Goal: Task Accomplishment & Management: Complete application form

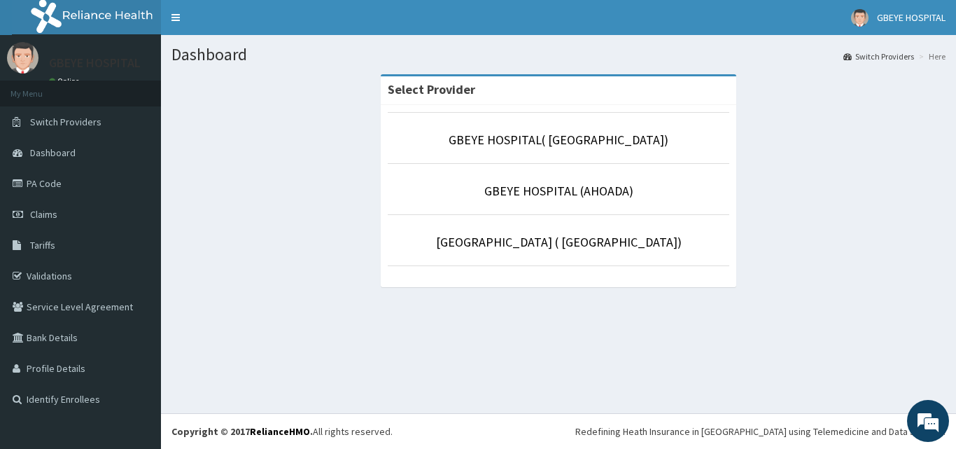
click at [169, 158] on section "Select Provider GBEYE HOSPITAL( OMOKU) GBEYE HOSPITAL (AHOADA) GBEYE HOSPITAL (…" at bounding box center [558, 151] width 795 height 175
click at [44, 217] on span "Claims" at bounding box center [43, 214] width 27 height 13
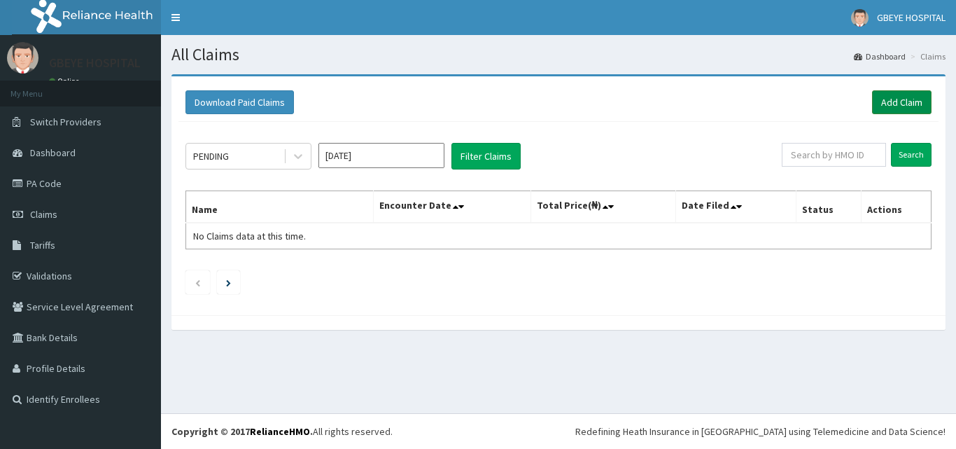
click at [905, 103] on link "Add Claim" at bounding box center [901, 102] width 59 height 24
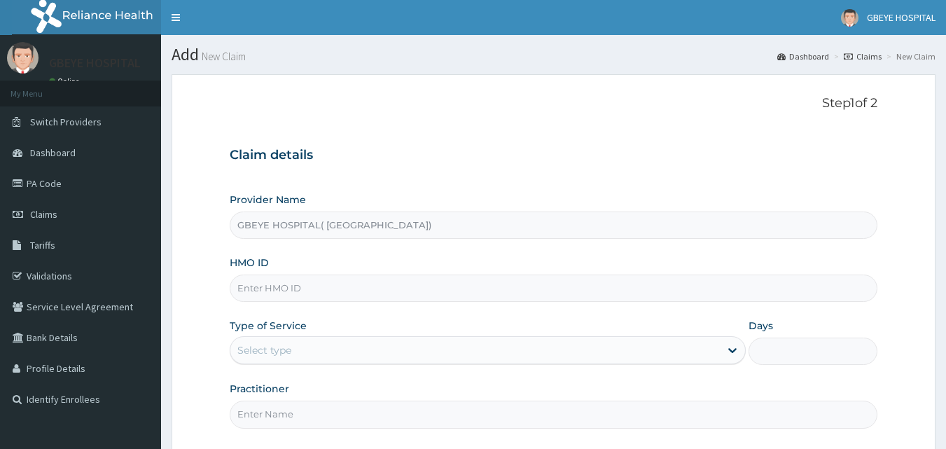
type input "GBEYE HOSPITAL( [GEOGRAPHIC_DATA])"
click at [246, 283] on input "HMO ID" at bounding box center [554, 287] width 648 height 27
type input "KGP/10122/B"
click at [276, 344] on div "Select type" at bounding box center [264, 350] width 54 height 14
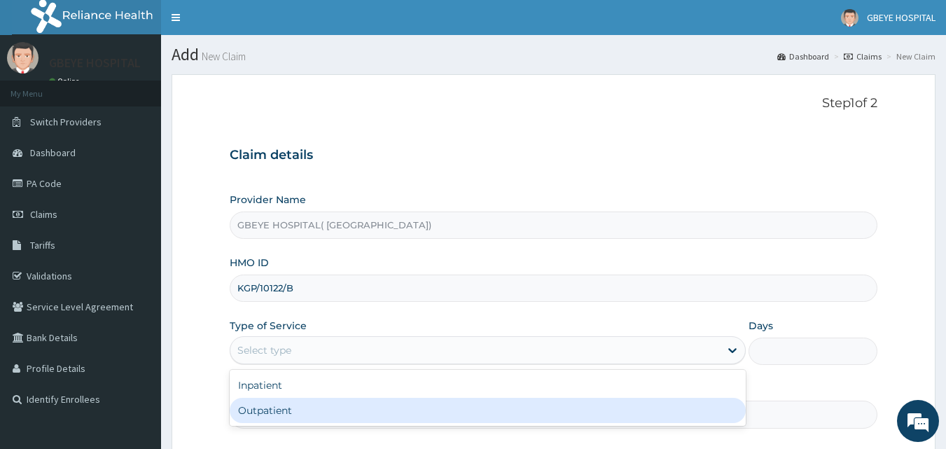
click at [289, 419] on div "Outpatient" at bounding box center [488, 410] width 516 height 25
type input "1"
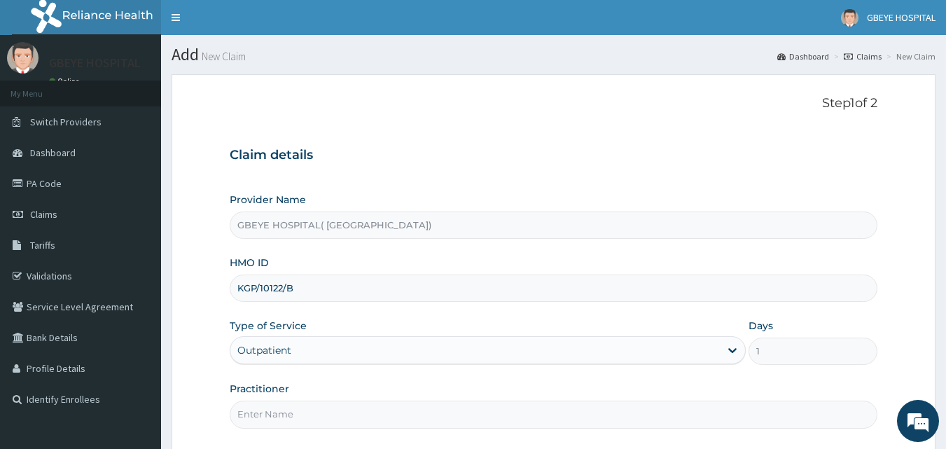
click at [251, 420] on input "Practitioner" at bounding box center [554, 413] width 648 height 27
type input "DR. [PERSON_NAME]"
click at [384, 275] on input "KGP/10122/B" at bounding box center [554, 287] width 648 height 27
click at [609, 178] on div "Claim details Provider Name GBEYE HOSPITAL( OMOKU) HMO ID KGP/10122/B Type of S…" at bounding box center [554, 281] width 648 height 294
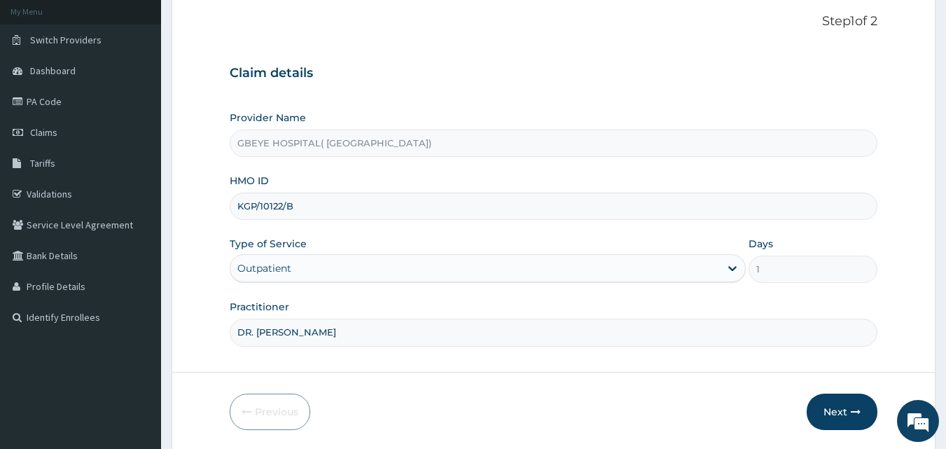
scroll to position [83, 0]
click at [841, 410] on button "Next" at bounding box center [841, 410] width 71 height 36
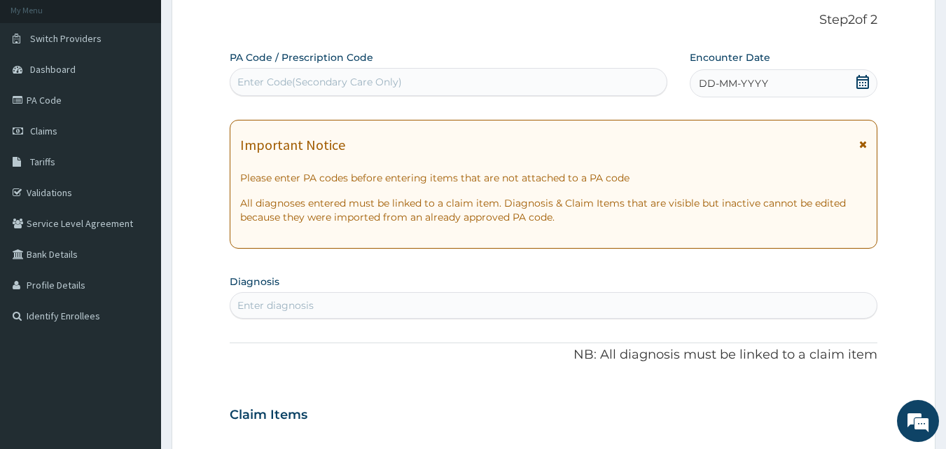
click at [841, 410] on div "Claim Items" at bounding box center [554, 411] width 648 height 36
click at [866, 85] on icon at bounding box center [862, 82] width 13 height 14
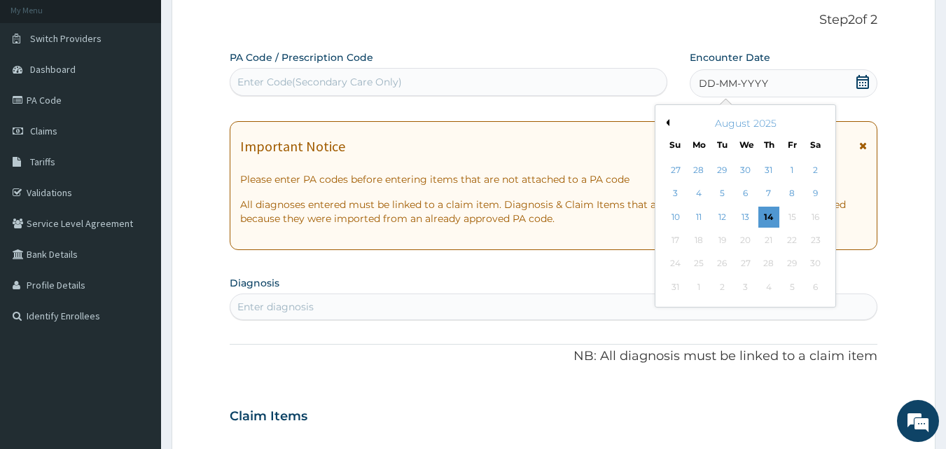
click at [866, 85] on icon at bounding box center [862, 82] width 13 height 14
click at [815, 219] on div "16" at bounding box center [815, 216] width 21 height 21
click at [667, 120] on button "Previous Month" at bounding box center [665, 122] width 7 height 7
click at [743, 220] on div "16" at bounding box center [745, 216] width 21 height 21
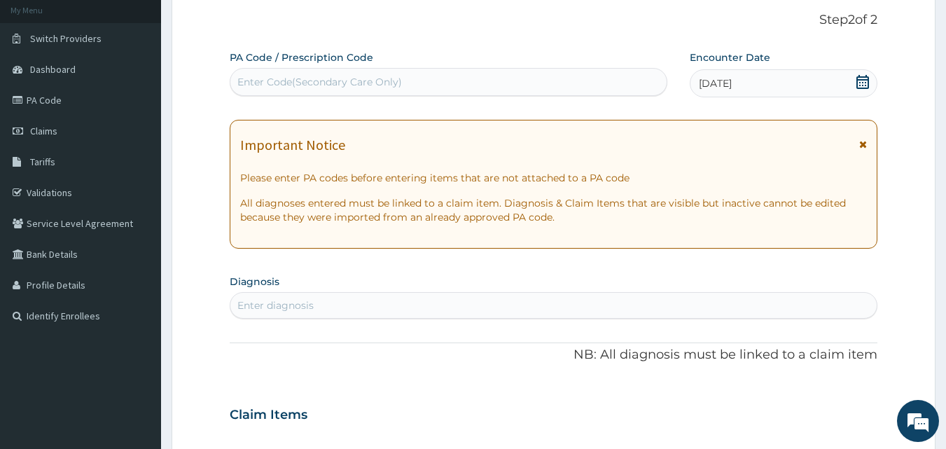
click at [260, 297] on div "Enter diagnosis" at bounding box center [553, 305] width 647 height 22
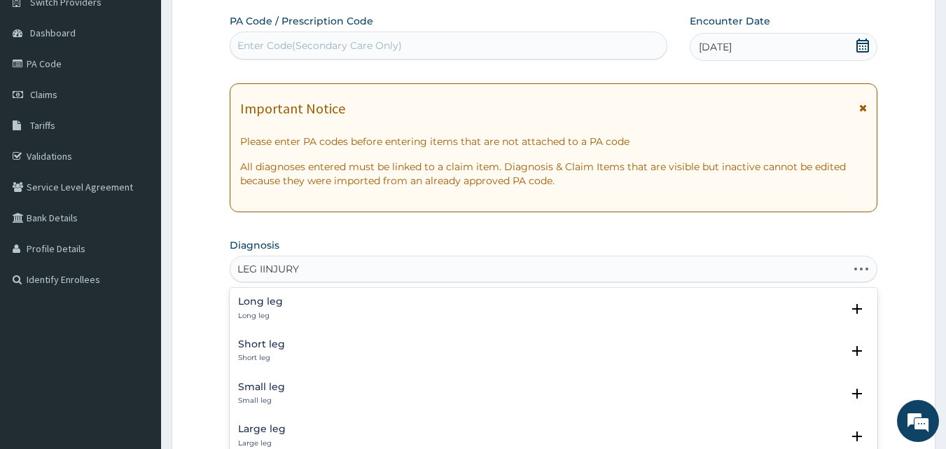
scroll to position [216, 0]
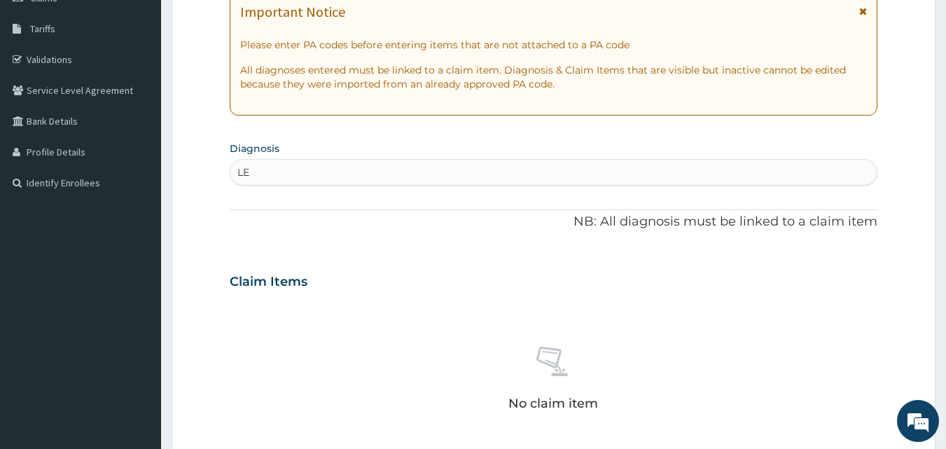
type input "L"
type input "PAIN"
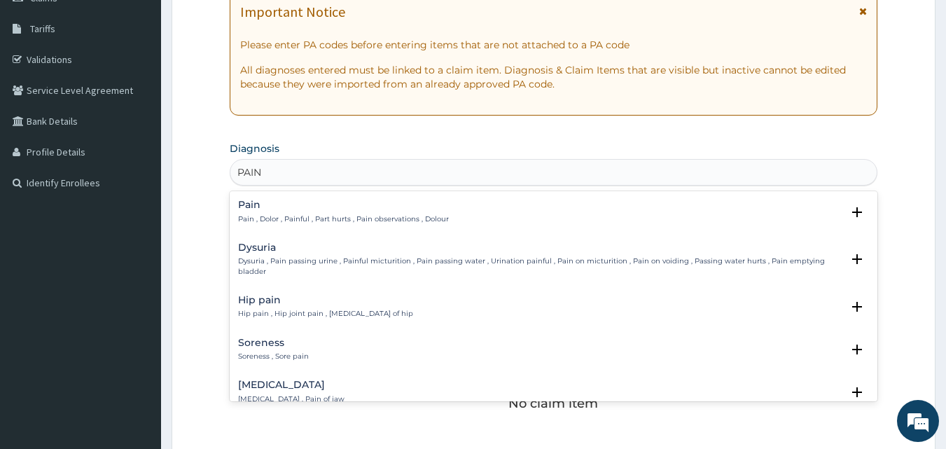
click at [708, 208] on div "Pain Pain , Dolor , Painful , Part hurts , Pain observations , Dolour" at bounding box center [553, 211] width 631 height 24
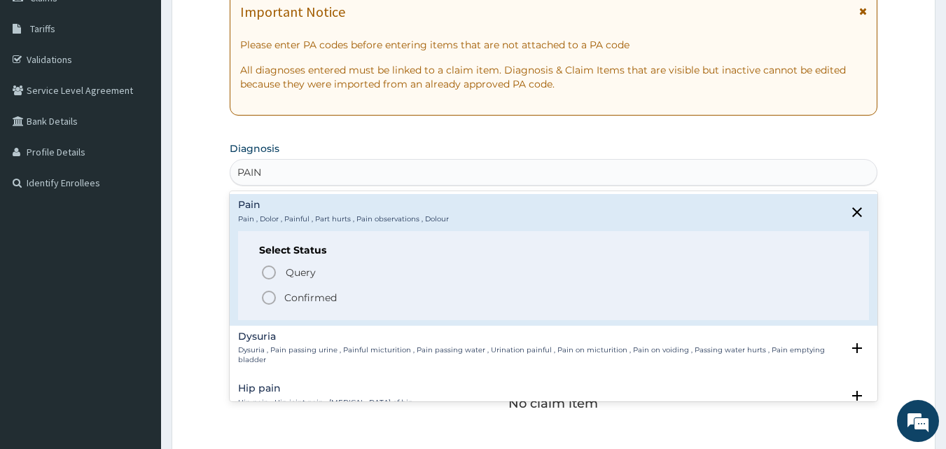
click at [267, 296] on icon "status option filled" at bounding box center [268, 297] width 17 height 17
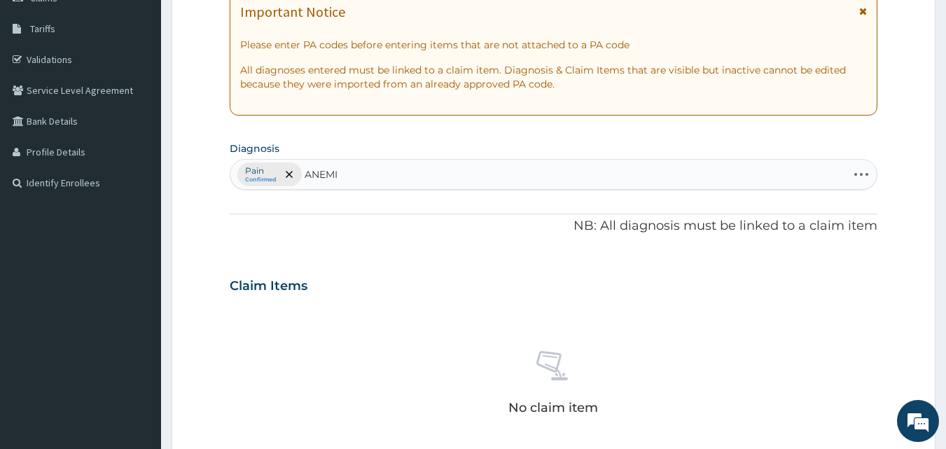
type input "[MEDICAL_DATA]"
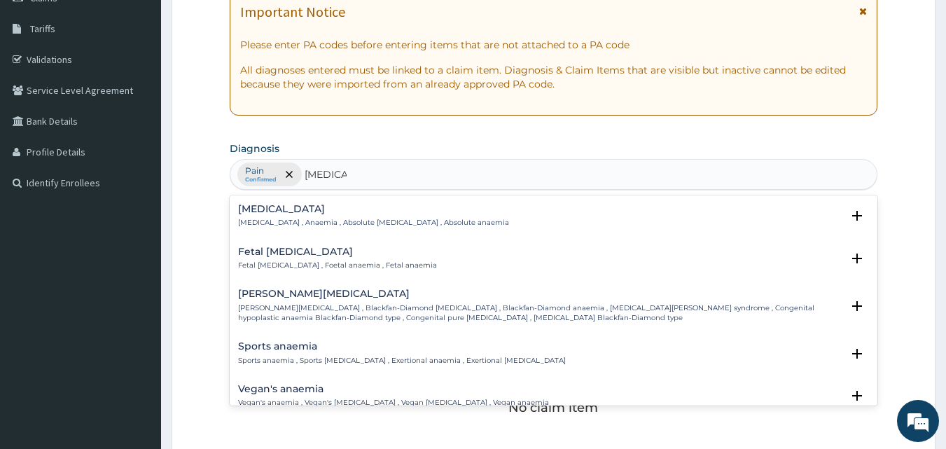
click at [264, 209] on h4 "[MEDICAL_DATA]" at bounding box center [373, 209] width 271 height 10
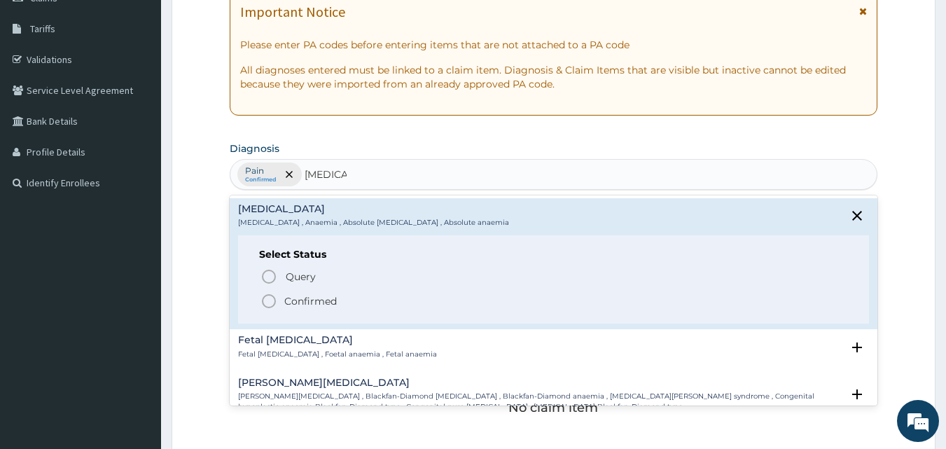
click at [269, 303] on icon "status option filled" at bounding box center [268, 301] width 17 height 17
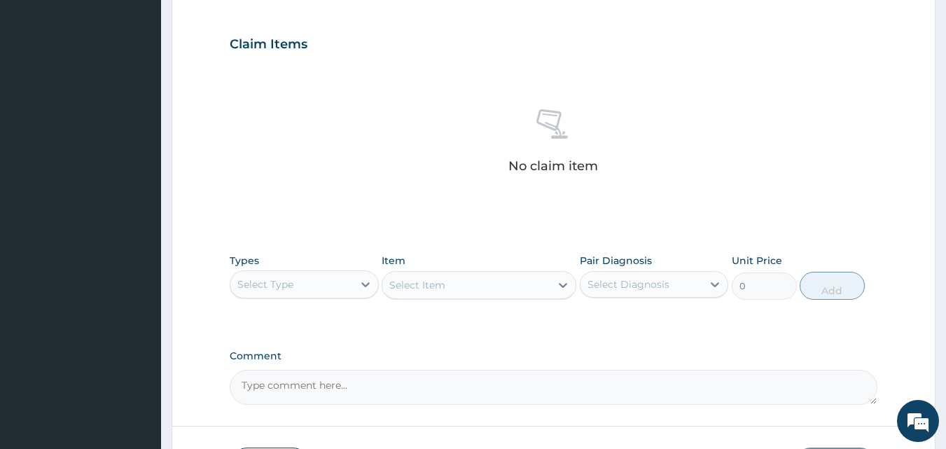
scroll to position [468, 0]
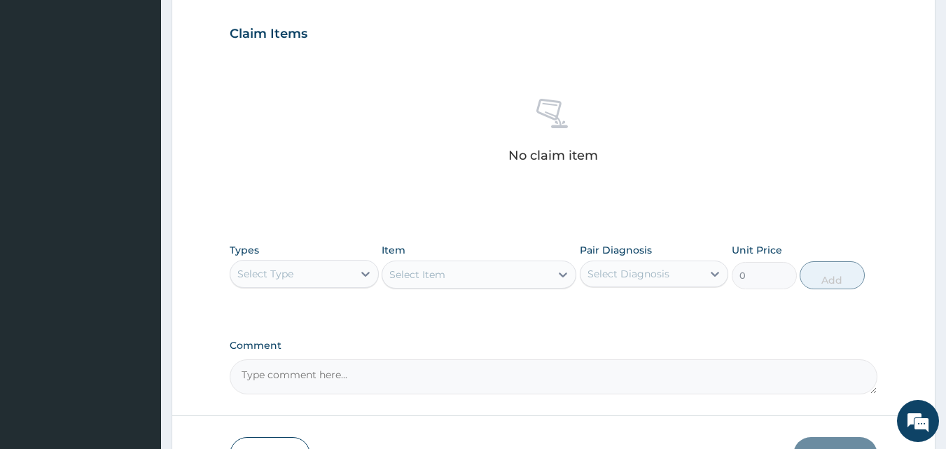
click at [339, 270] on div "Select Type" at bounding box center [291, 273] width 122 height 22
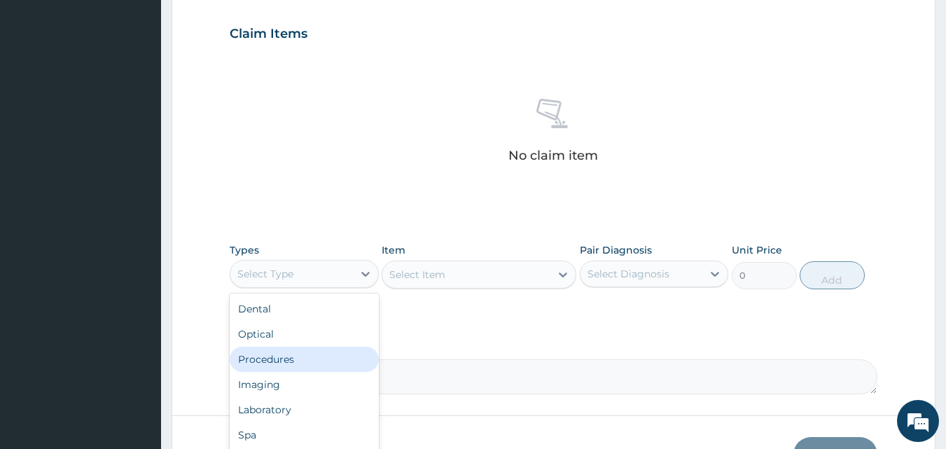
click at [343, 353] on div "Procedures" at bounding box center [304, 358] width 149 height 25
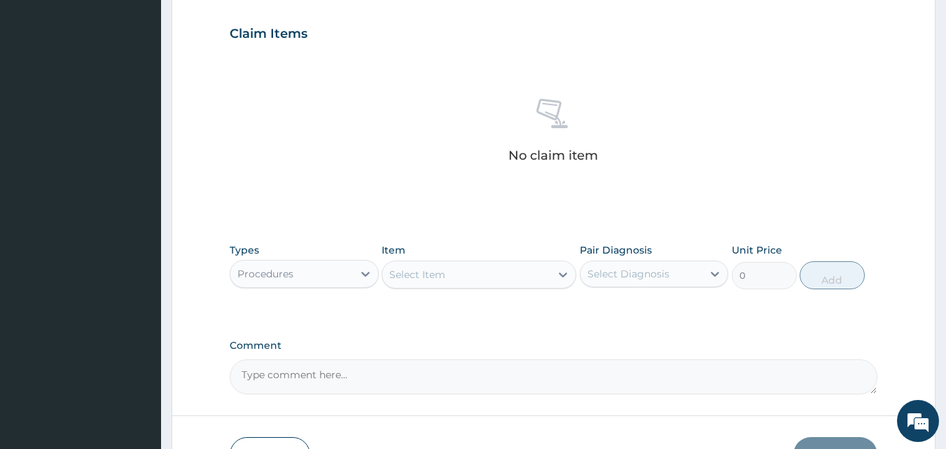
click at [613, 271] on div "Select Diagnosis" at bounding box center [628, 274] width 82 height 14
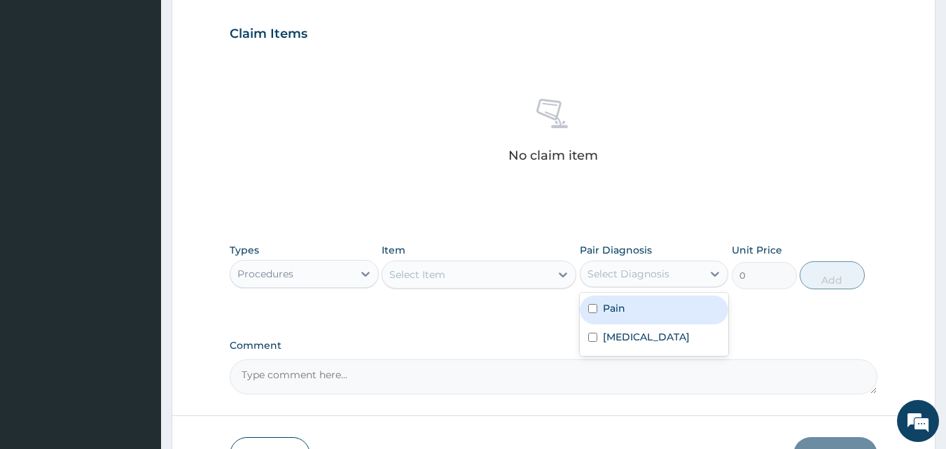
click at [590, 307] on input "checkbox" at bounding box center [592, 308] width 9 height 9
click at [594, 308] on input "checkbox" at bounding box center [592, 308] width 9 height 9
click at [593, 309] on input "checkbox" at bounding box center [592, 308] width 9 height 9
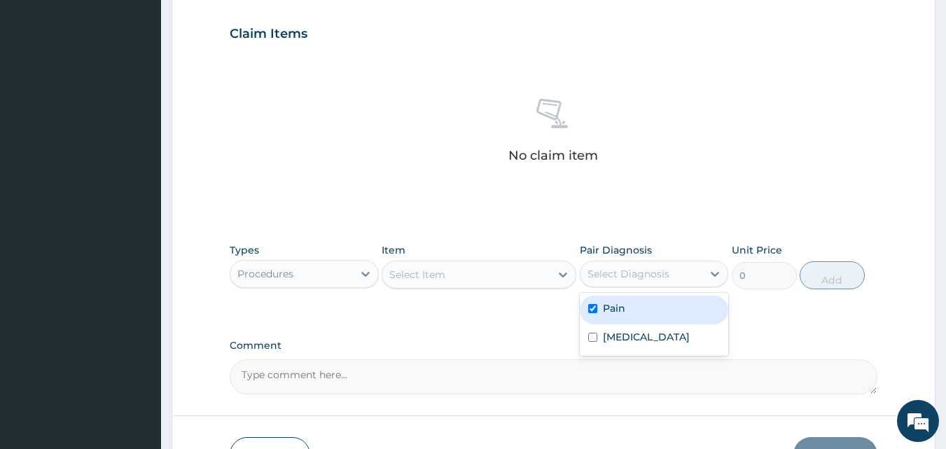
checkbox input "true"
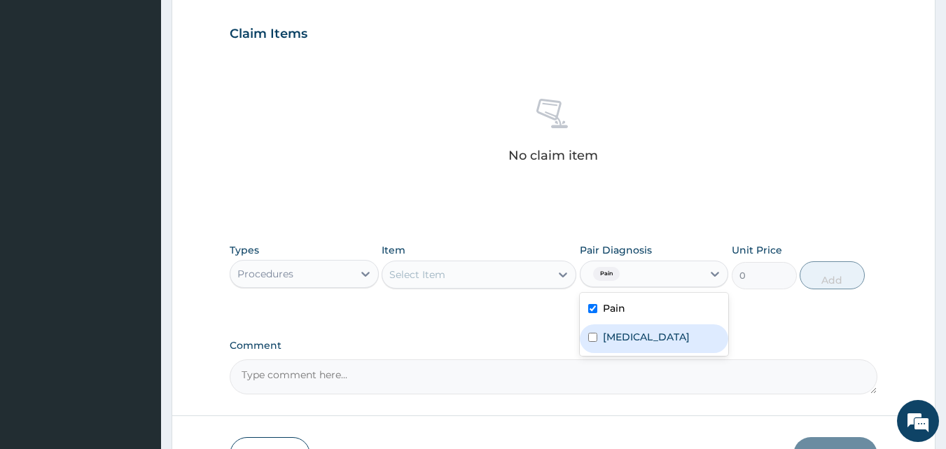
click at [594, 336] on input "checkbox" at bounding box center [592, 336] width 9 height 9
checkbox input "true"
click at [403, 273] on div "Select Item" at bounding box center [417, 274] width 56 height 14
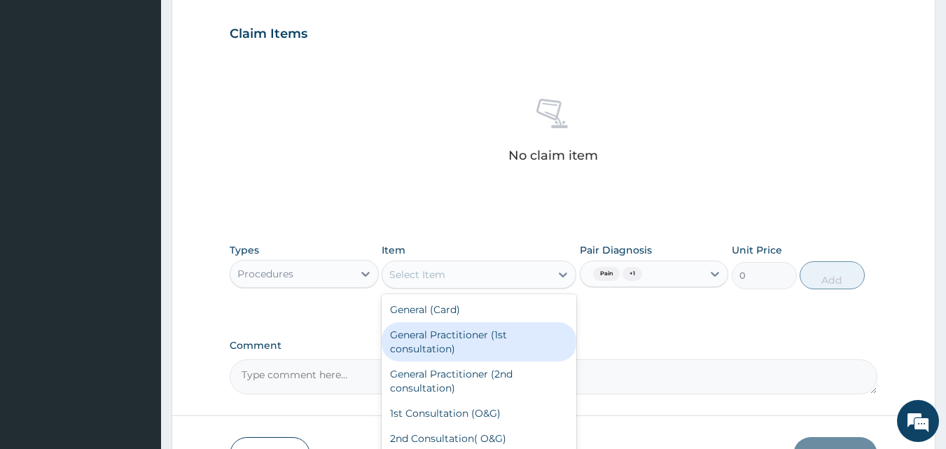
click at [430, 350] on div "General Practitioner (1st consultation)" at bounding box center [478, 341] width 195 height 39
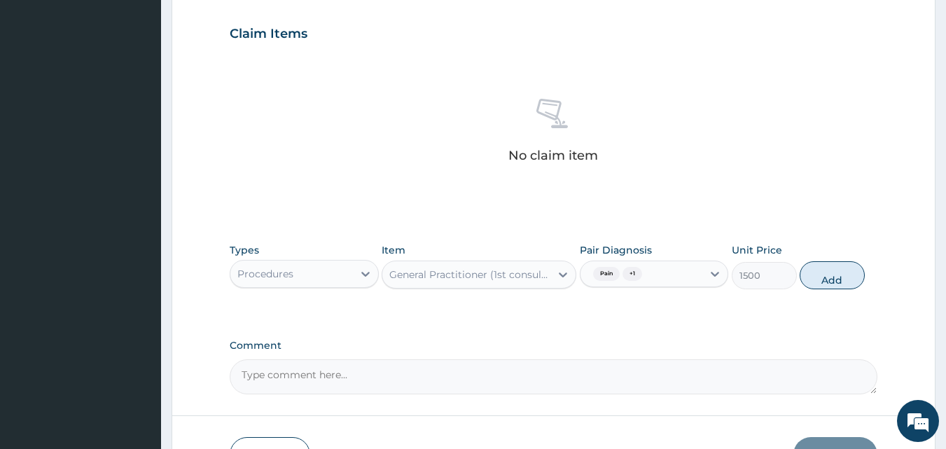
click at [542, 271] on div "General Practitioner (1st consultation)" at bounding box center [470, 274] width 162 height 14
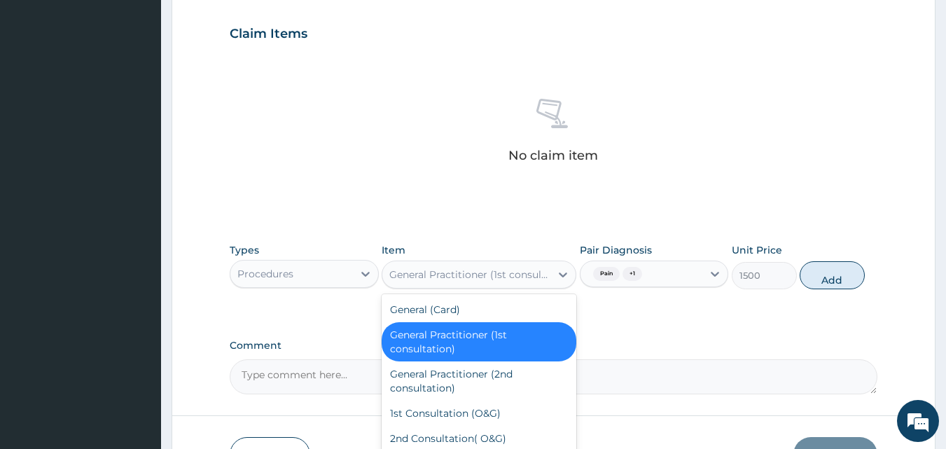
click at [542, 271] on div "General Practitioner (1st consultation)" at bounding box center [470, 274] width 162 height 14
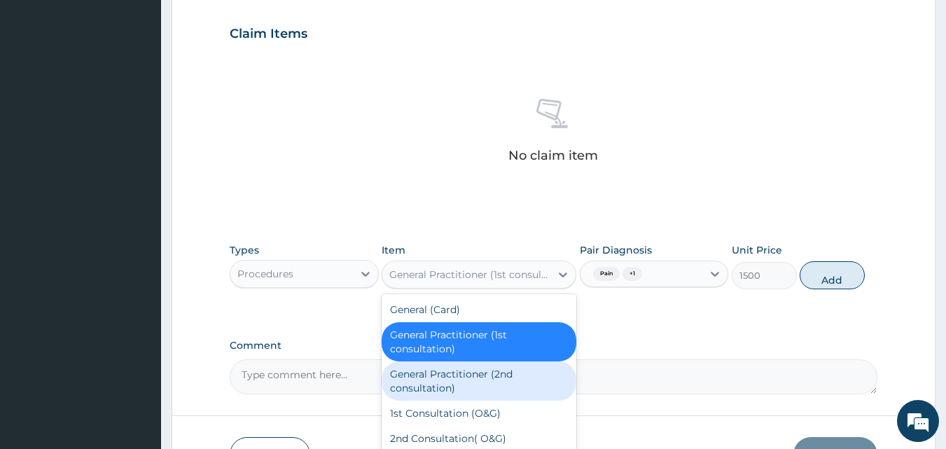
click at [540, 363] on div "General Practitioner (2nd consultation)" at bounding box center [478, 380] width 195 height 39
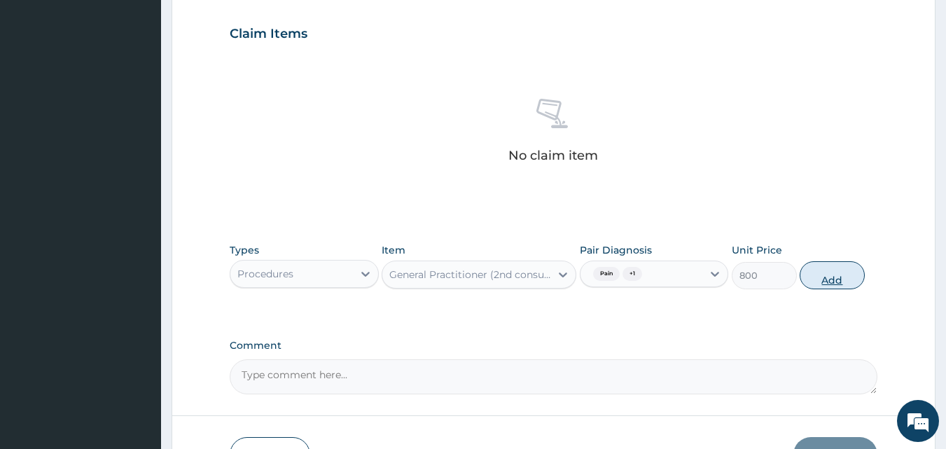
click at [821, 281] on button "Add" at bounding box center [831, 275] width 65 height 28
click at [821, 281] on div "PA Code / Prescription Code Enter Code(Secondary Care Only) Encounter Date [DAT…" at bounding box center [554, 29] width 648 height 729
type input "0"
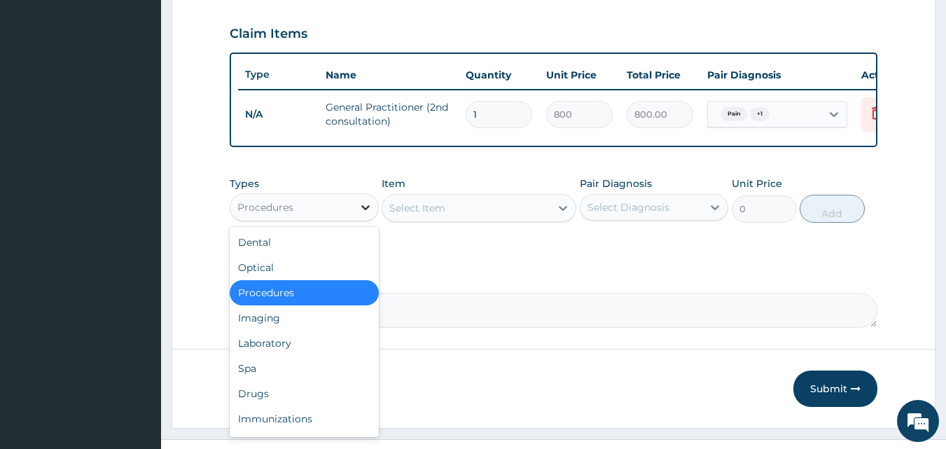
click at [365, 214] on icon at bounding box center [365, 207] width 14 height 14
click at [348, 391] on div "Drugs" at bounding box center [304, 393] width 149 height 25
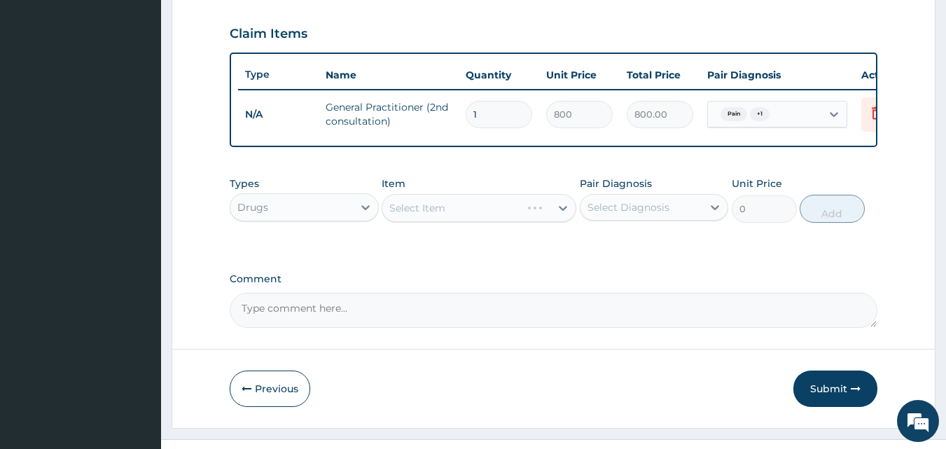
click at [348, 392] on div "Previous Submit" at bounding box center [554, 388] width 648 height 36
click at [616, 214] on div "Select Diagnosis" at bounding box center [628, 207] width 82 height 14
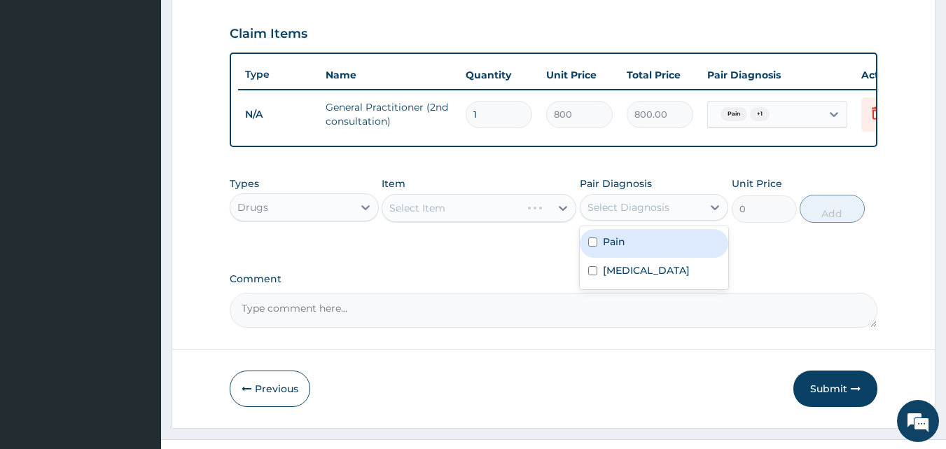
click at [596, 246] on input "checkbox" at bounding box center [592, 241] width 9 height 9
checkbox input "true"
click at [464, 215] on div "Select Item" at bounding box center [478, 208] width 195 height 28
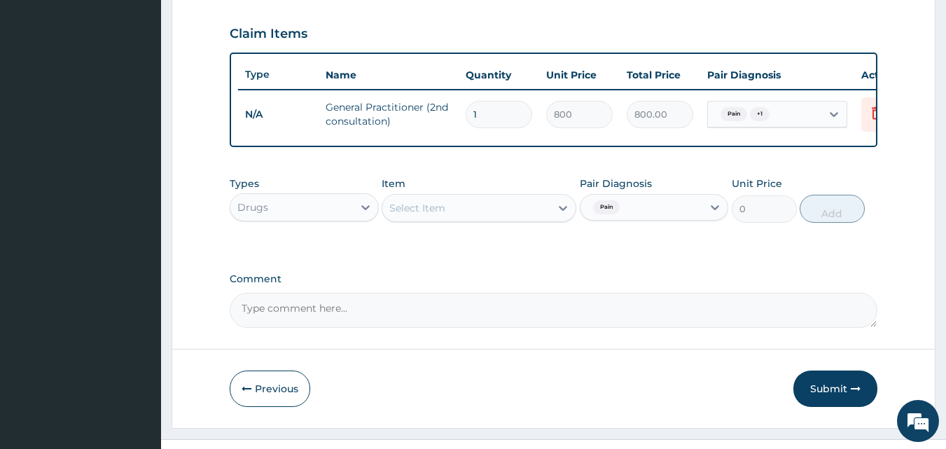
click at [464, 215] on div "Select Item" at bounding box center [466, 208] width 168 height 22
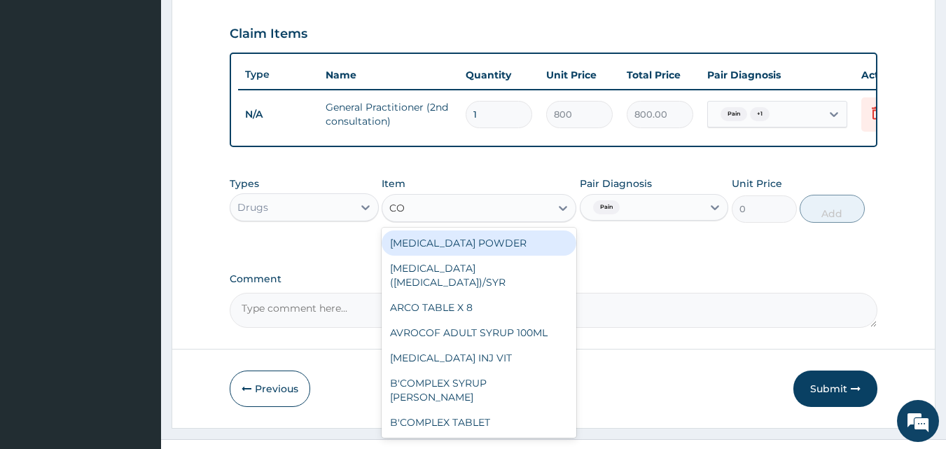
type input "C"
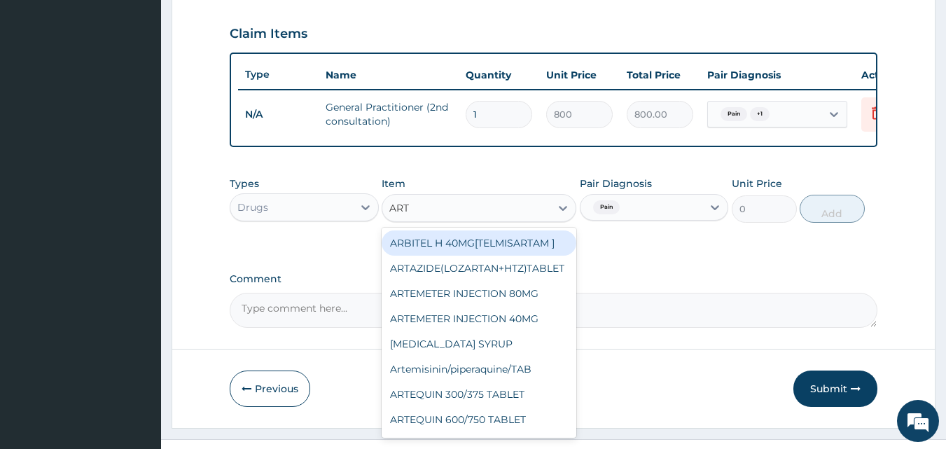
type input "ARTH"
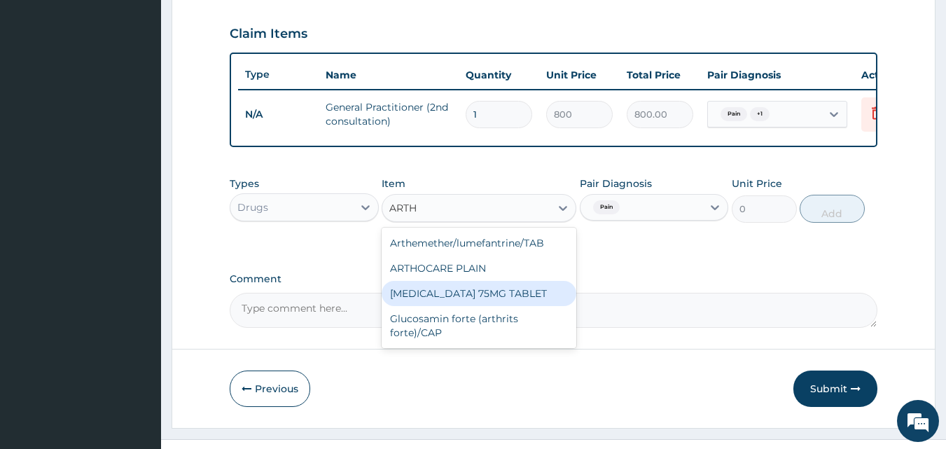
click at [481, 303] on div "[MEDICAL_DATA] 75MG TABLET" at bounding box center [478, 293] width 195 height 25
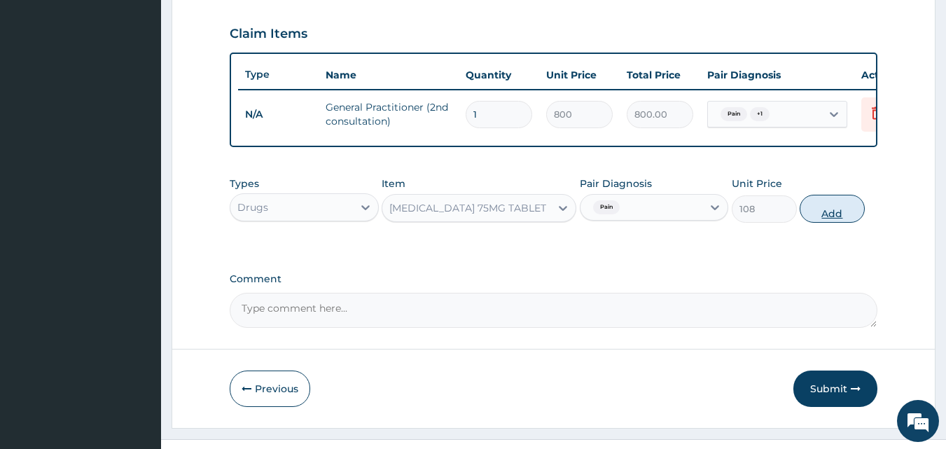
click at [822, 223] on button "Add" at bounding box center [831, 209] width 65 height 28
type input "0"
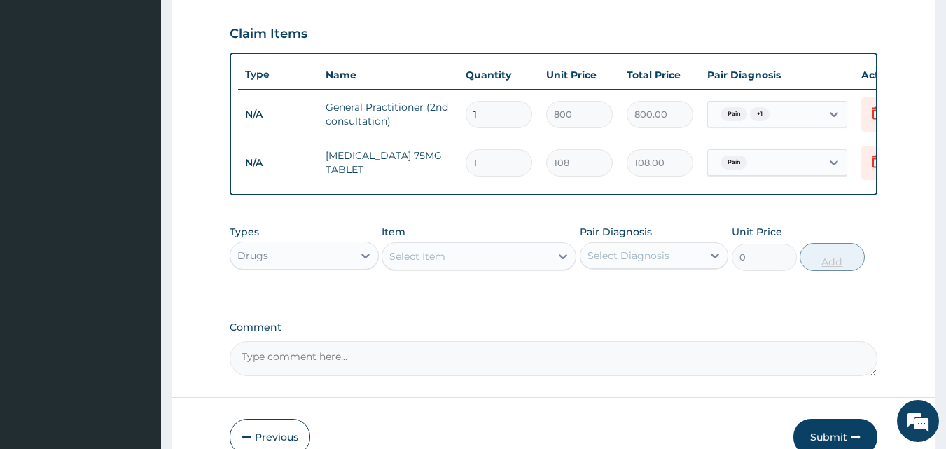
type input "10"
type input "1080.00"
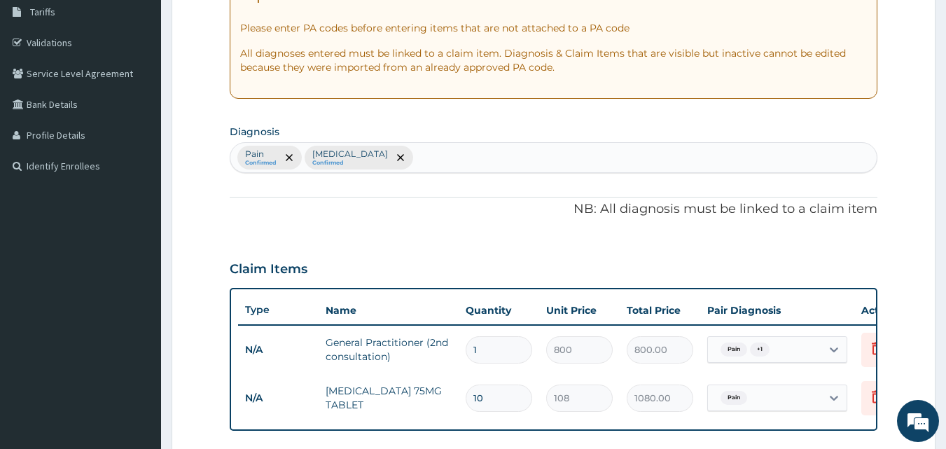
scroll to position [216, 0]
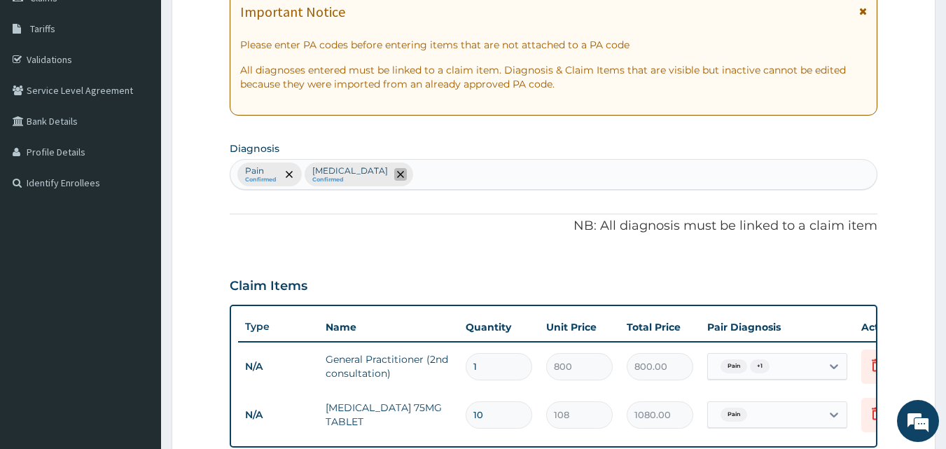
click at [397, 176] on icon "remove selection option" at bounding box center [400, 174] width 7 height 7
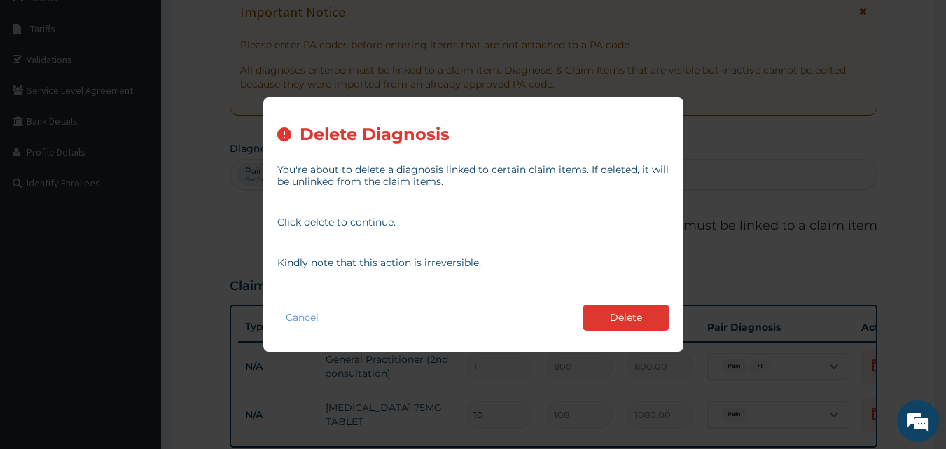
type input "10"
click at [626, 323] on button "Delete" at bounding box center [625, 317] width 87 height 26
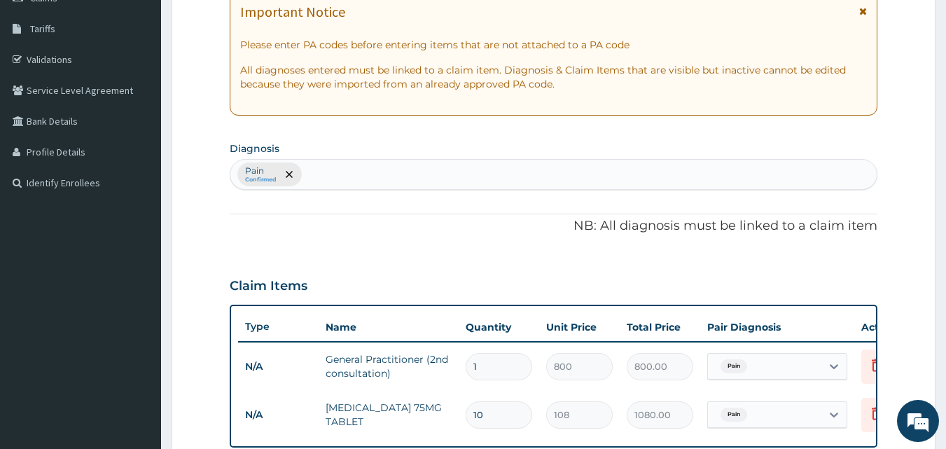
click at [626, 323] on th "Total Price" at bounding box center [659, 327] width 80 height 28
click at [307, 177] on div "Pain Confirmed" at bounding box center [553, 174] width 647 height 29
type input "I"
click at [286, 175] on icon "remove selection option" at bounding box center [289, 174] width 7 height 7
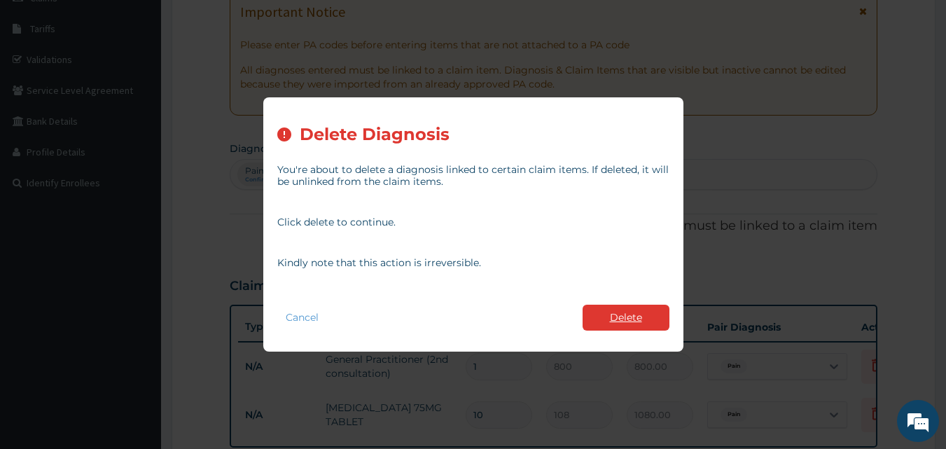
click at [598, 316] on button "Delete" at bounding box center [625, 317] width 87 height 26
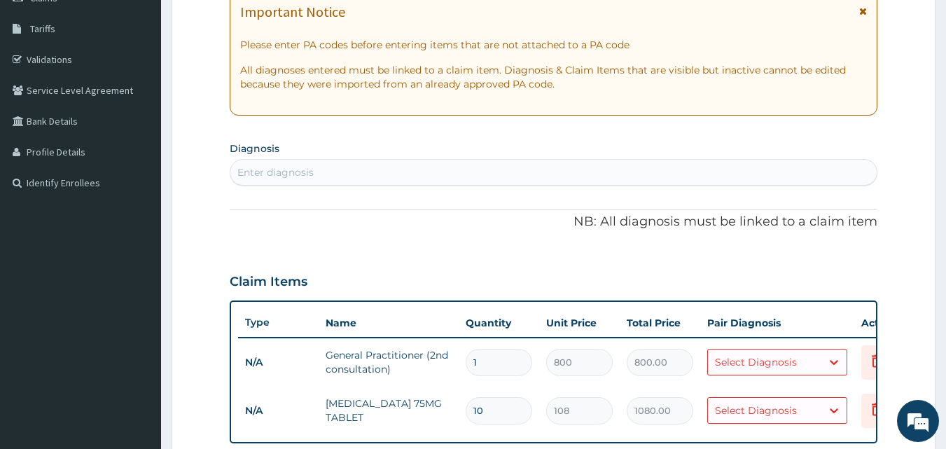
click at [248, 165] on div "Enter diagnosis" at bounding box center [275, 172] width 76 height 14
type input "INJURY"
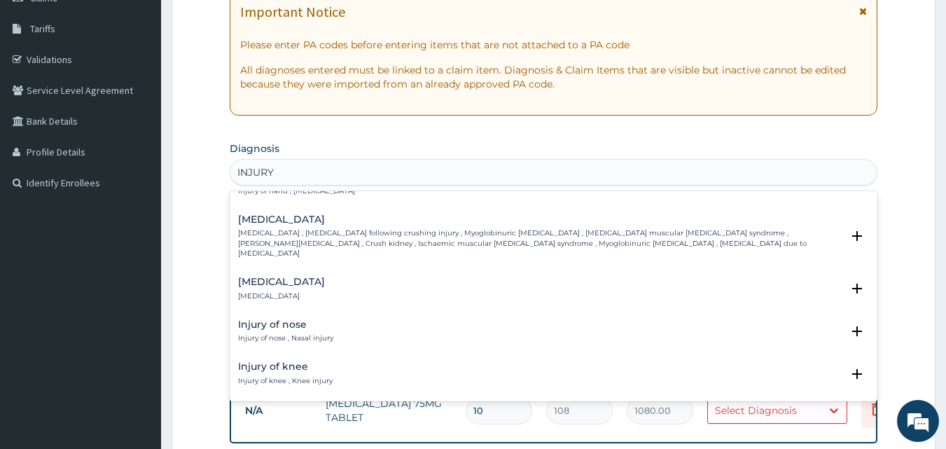
scroll to position [1775, 0]
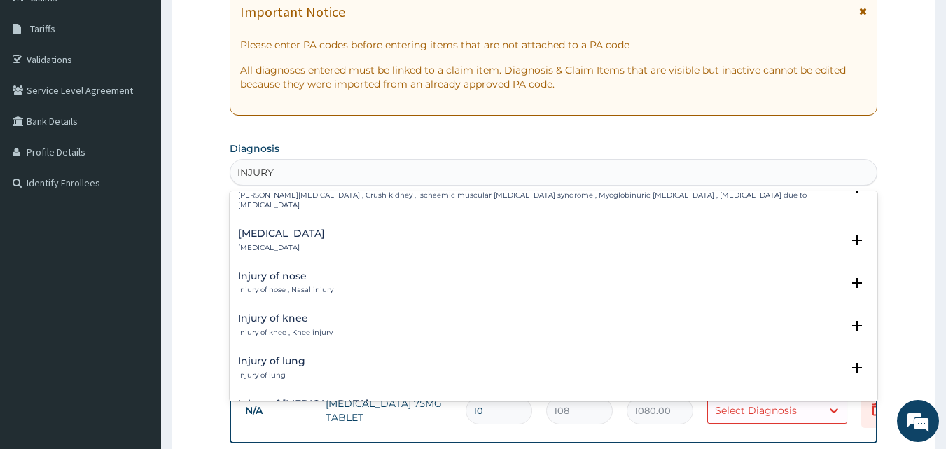
click at [304, 316] on div "Injury of knee Injury of knee , Knee injury" at bounding box center [285, 325] width 94 height 24
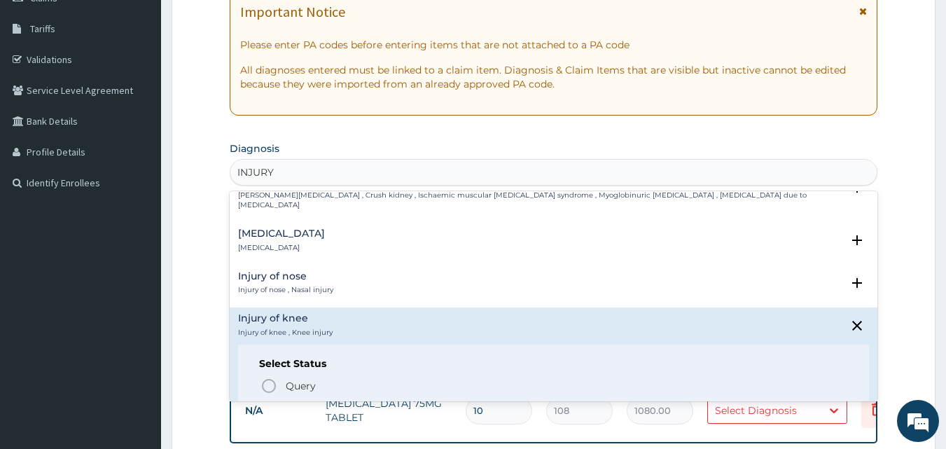
click at [304, 316] on div "Injury of knee Injury of knee , Knee injury" at bounding box center [285, 325] width 94 height 24
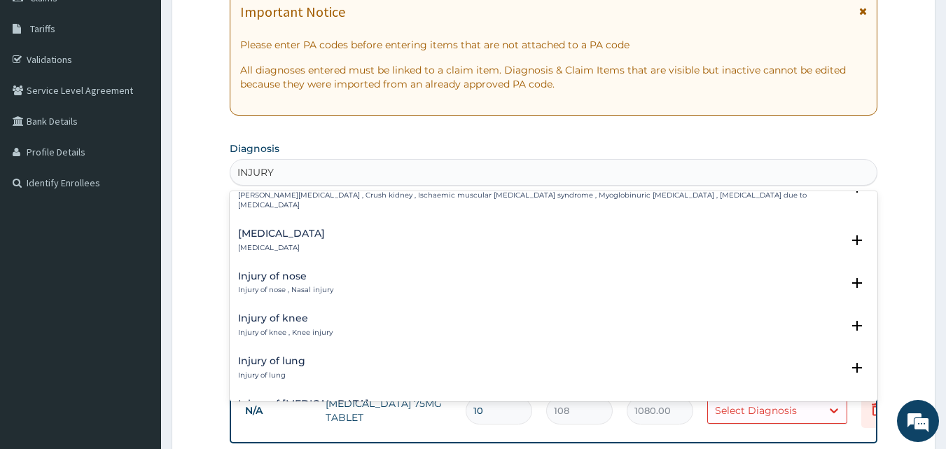
click at [304, 316] on div "Injury of knee Injury of knee , Knee injury" at bounding box center [285, 325] width 94 height 24
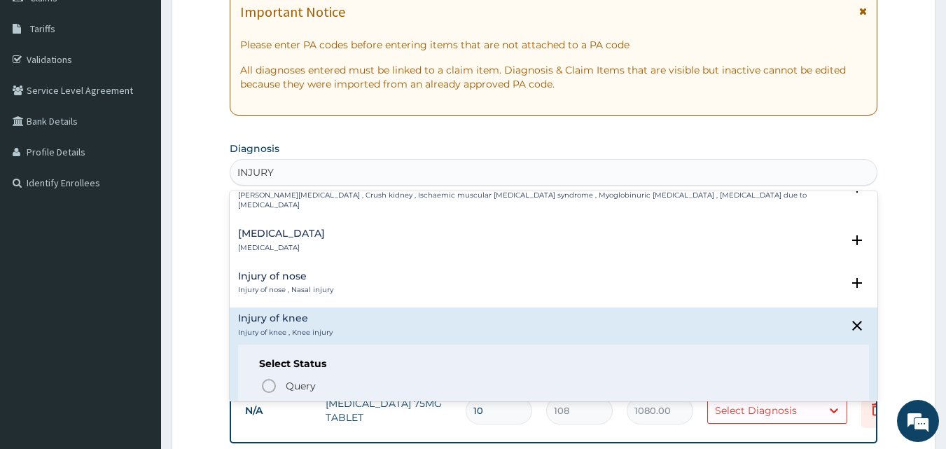
click at [304, 316] on div "Injury of knee Injury of knee , Knee injury" at bounding box center [285, 325] width 94 height 24
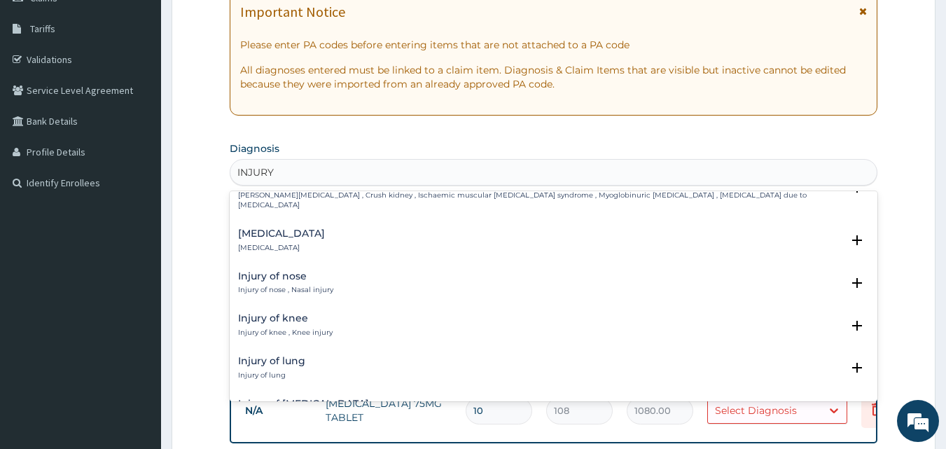
click at [304, 316] on div "Injury of knee Injury of knee , Knee injury" at bounding box center [285, 325] width 94 height 24
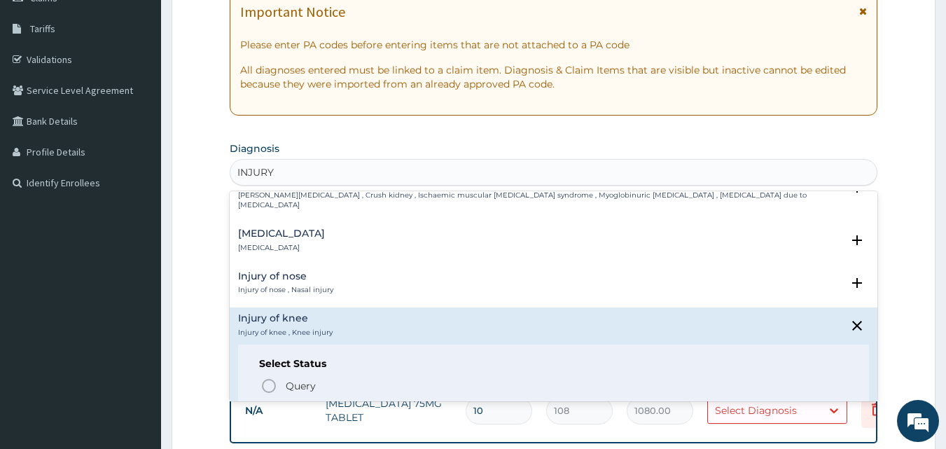
click at [265, 402] on icon "status option filled" at bounding box center [268, 410] width 17 height 17
click at [265, 399] on tr "N/A [MEDICAL_DATA] 75MG TABLET 10 108 1080.00 Select Diagnosis Delete" at bounding box center [581, 410] width 686 height 48
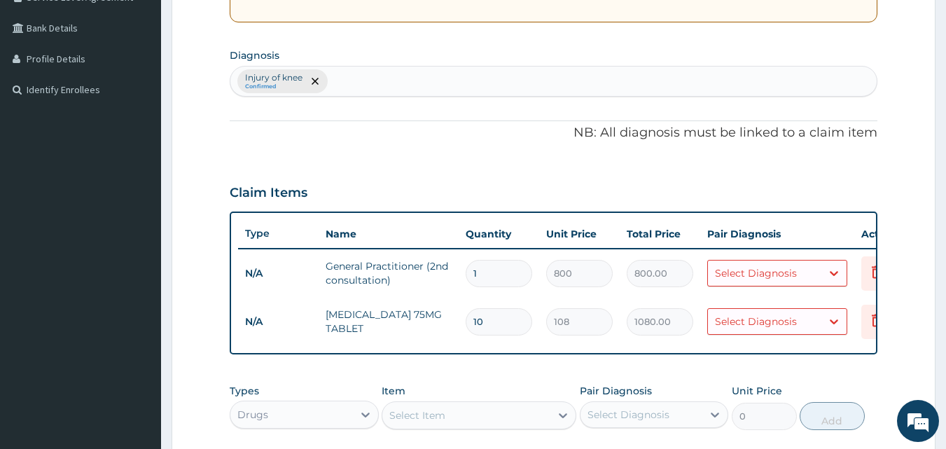
scroll to position [312, 0]
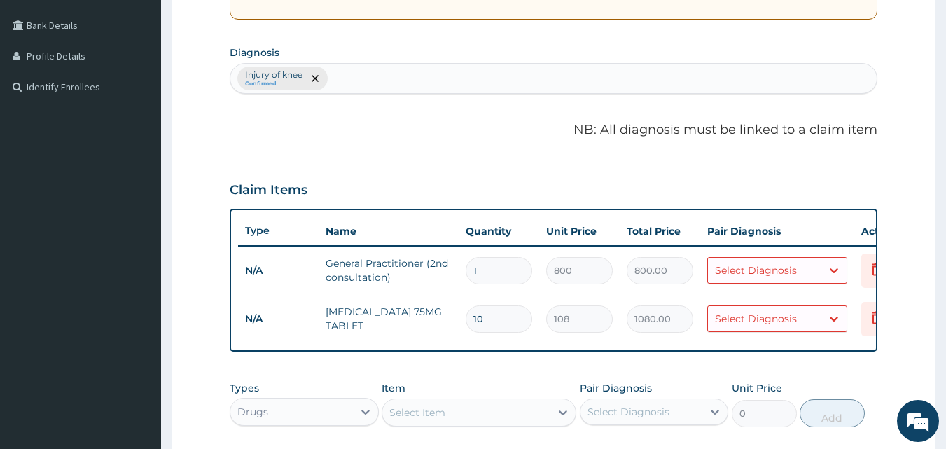
click at [331, 76] on input "text" at bounding box center [330, 78] width 1 height 14
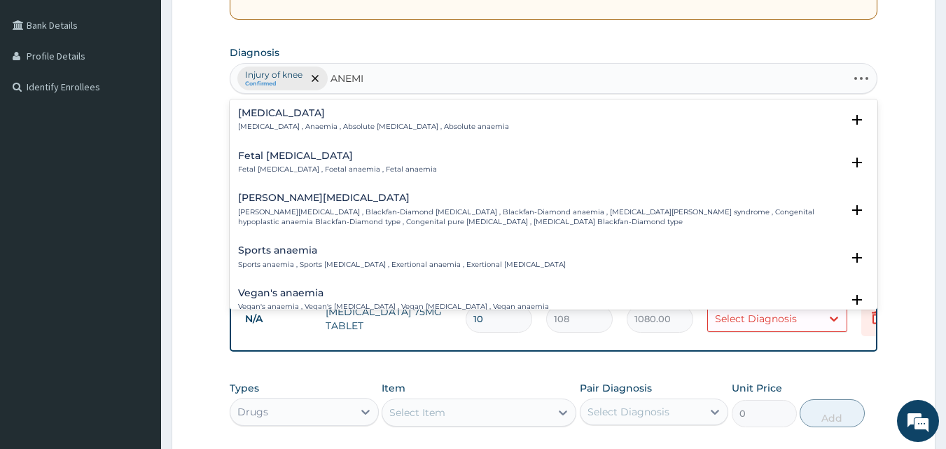
type input "[MEDICAL_DATA]"
click at [365, 113] on h4 "[MEDICAL_DATA]" at bounding box center [373, 113] width 271 height 10
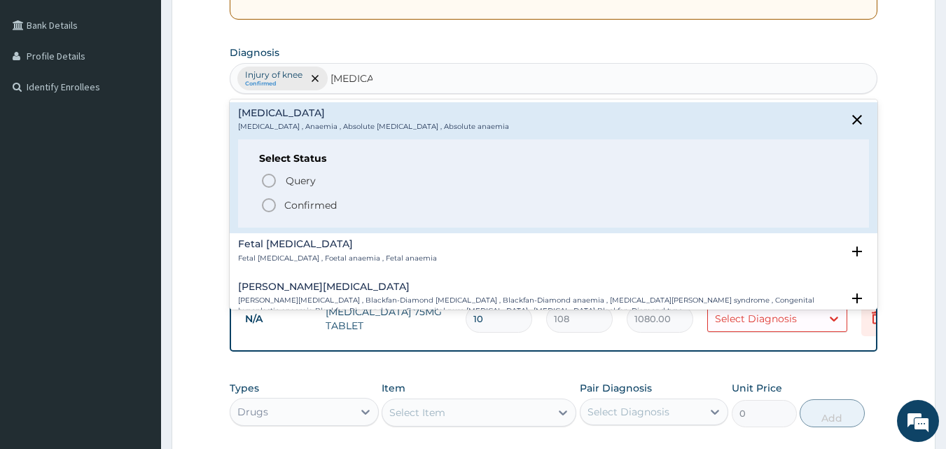
click at [265, 204] on icon "status option filled" at bounding box center [268, 205] width 17 height 17
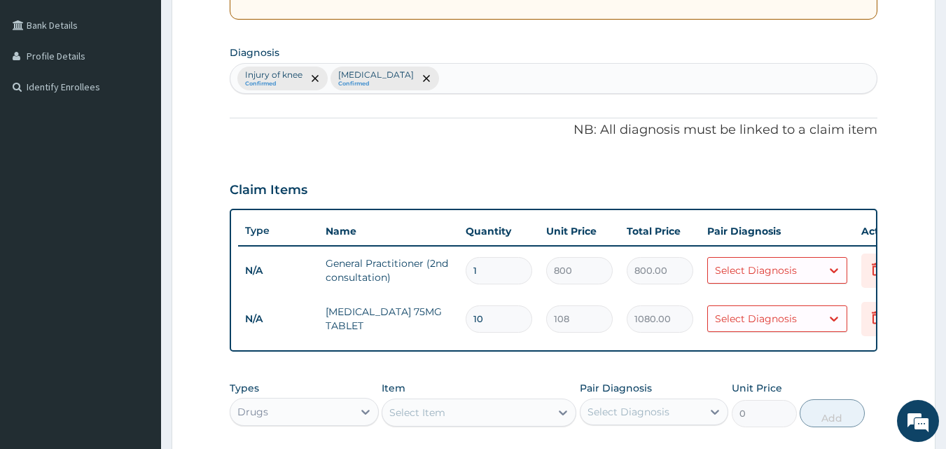
drag, startPoint x: 265, startPoint y: 204, endPoint x: 704, endPoint y: 252, distance: 442.1
click at [454, 220] on div "Claim Items Type Name Quantity Unit Price Total Price Pair Diagnosis Actions N/…" at bounding box center [554, 260] width 648 height 183
click at [820, 276] on div "Select Diagnosis" at bounding box center [764, 270] width 113 height 22
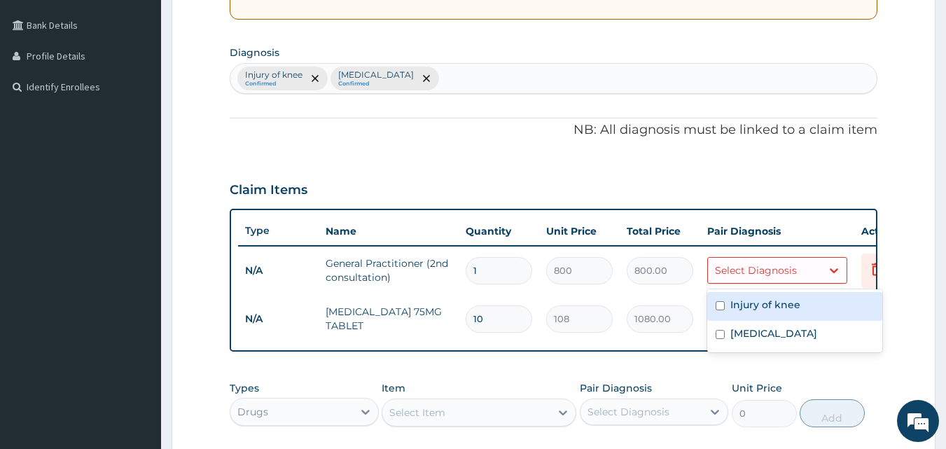
click at [722, 305] on input "checkbox" at bounding box center [719, 305] width 9 height 9
checkbox input "true"
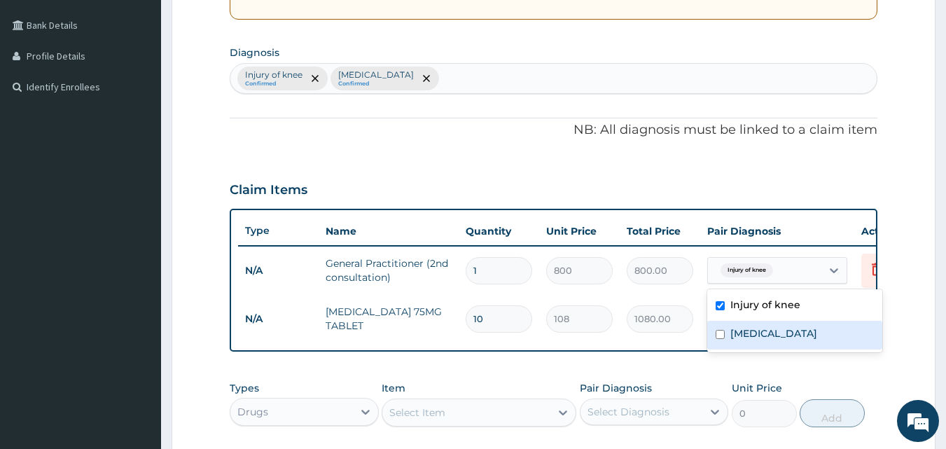
click at [722, 332] on input "checkbox" at bounding box center [719, 334] width 9 height 9
checkbox input "true"
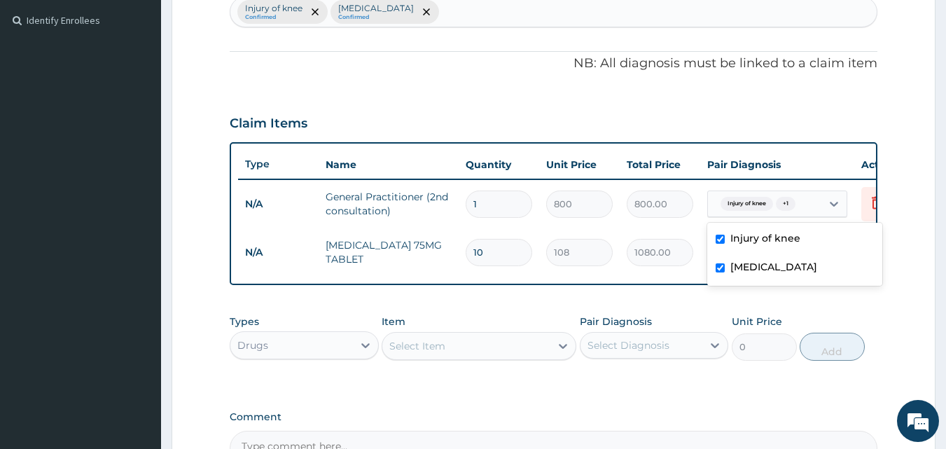
scroll to position [384, 0]
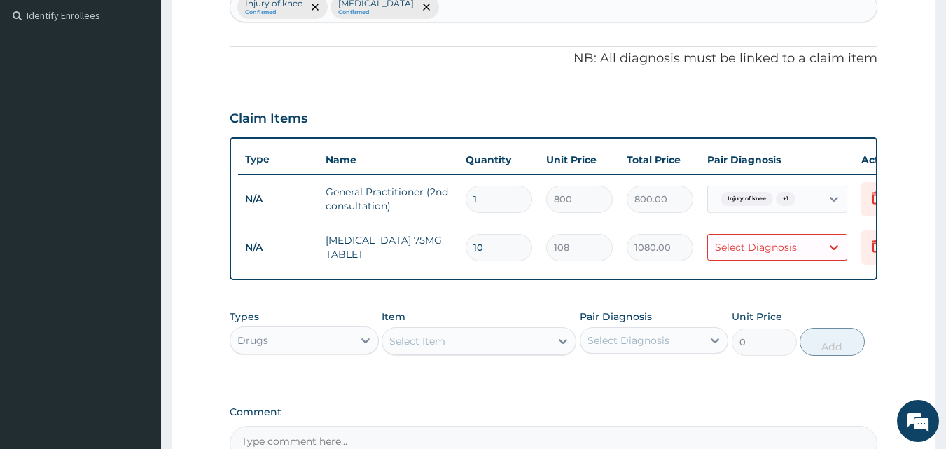
click at [781, 290] on div "PA Code / Prescription Code Enter Code(Secondary Care Only) Encounter Date [DAT…" at bounding box center [554, 105] width 648 height 710
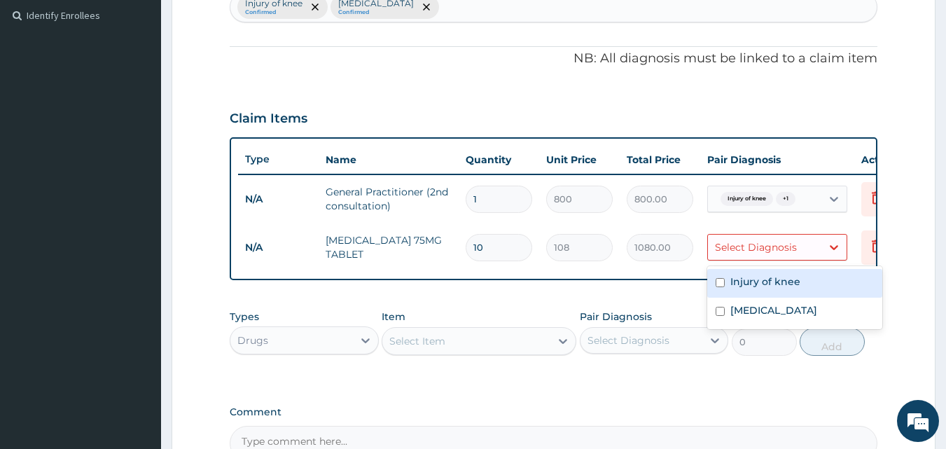
click at [810, 251] on div "Select Diagnosis" at bounding box center [764, 247] width 113 height 22
click at [717, 279] on input "checkbox" at bounding box center [719, 282] width 9 height 9
checkbox input "true"
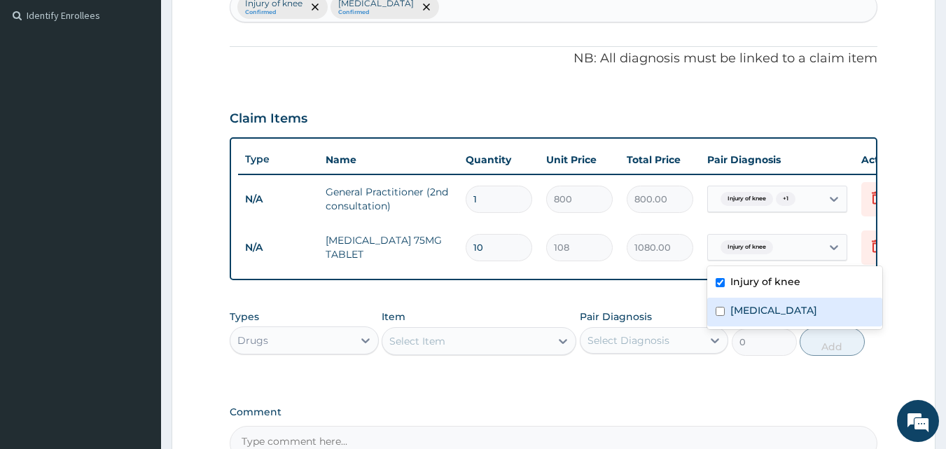
click at [900, 314] on form "Step 2 of 2 PA Code / Prescription Code Enter Code(Secondary Care Only) Encount…" at bounding box center [553, 126] width 764 height 870
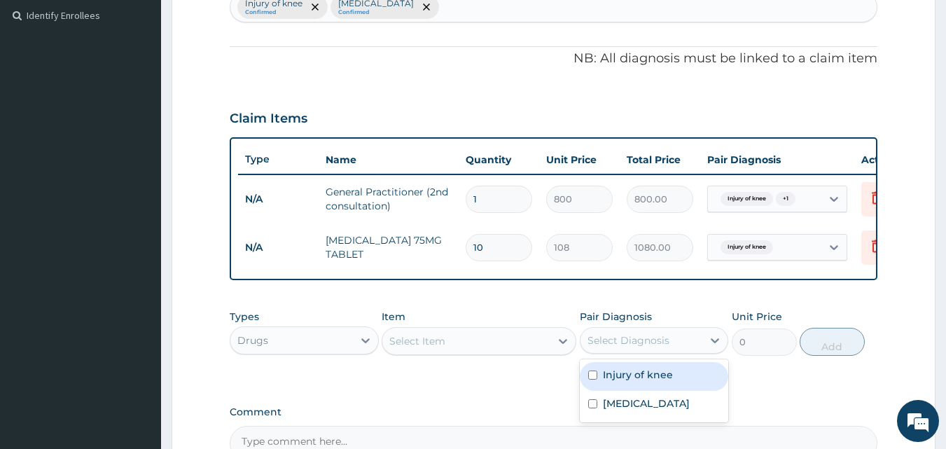
click at [599, 353] on div "Select Diagnosis" at bounding box center [654, 340] width 149 height 27
click at [592, 379] on input "checkbox" at bounding box center [592, 374] width 9 height 9
checkbox input "true"
click at [488, 352] on div "Select Item" at bounding box center [466, 341] width 168 height 22
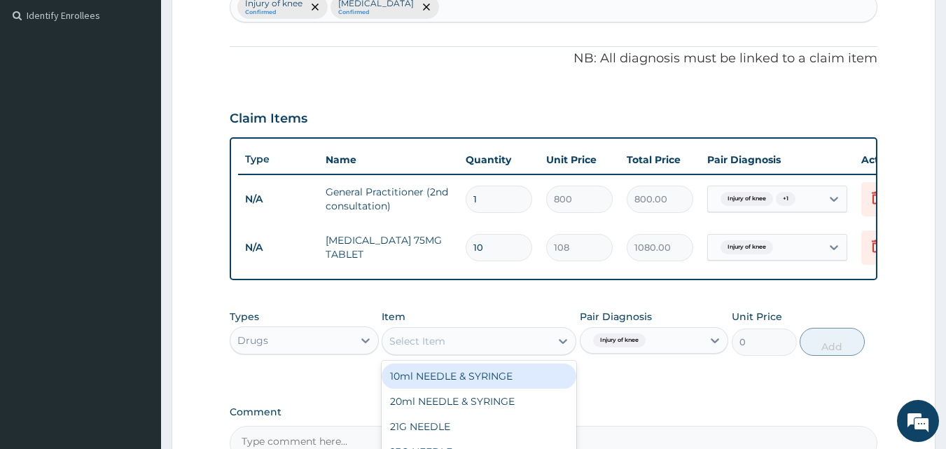
click at [488, 352] on div "Select Item" at bounding box center [466, 341] width 168 height 22
type input "CLIN"
click at [497, 383] on div "[MEDICAL_DATA] 300mg/TAB" at bounding box center [478, 375] width 195 height 25
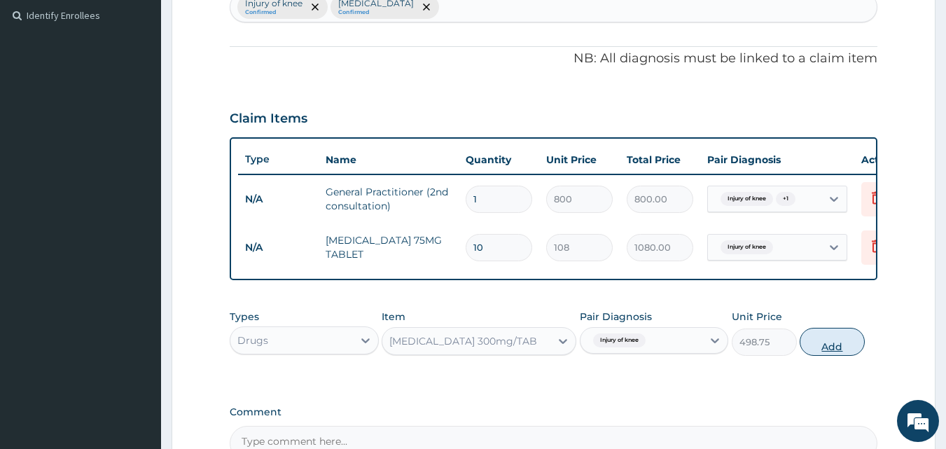
click at [840, 356] on button "Add" at bounding box center [831, 342] width 65 height 28
type input "0"
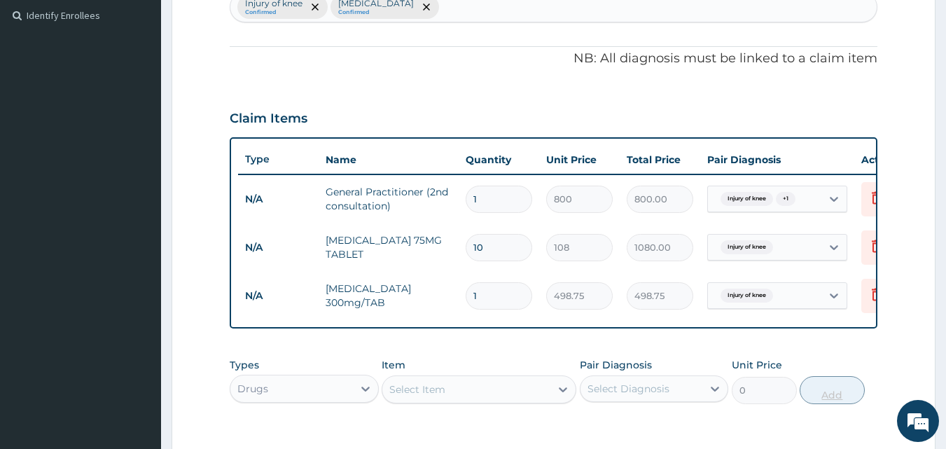
click at [840, 360] on div "Types Drugs Item Select Item Pair Diagnosis Select Diagnosis Unit Price 0 Add" at bounding box center [554, 381] width 648 height 60
click at [484, 295] on input "1" at bounding box center [498, 295] width 66 height 27
type input "0.00"
type input "7"
type input "3491.25"
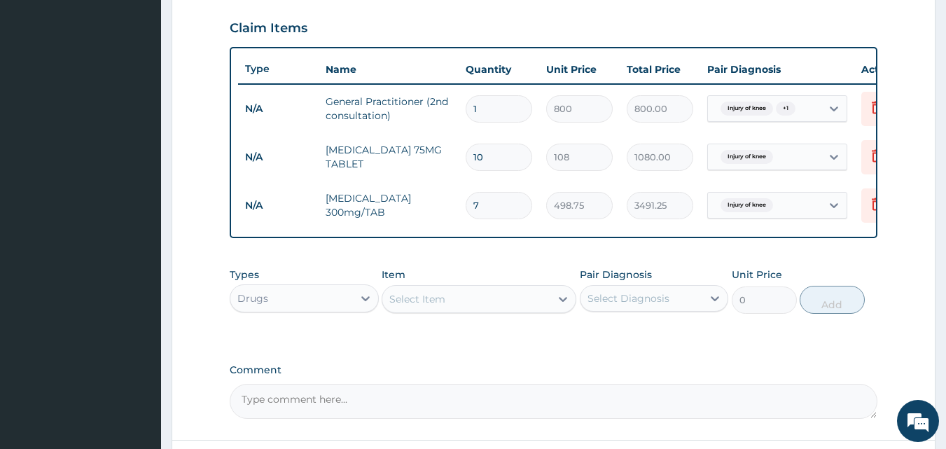
scroll to position [477, 0]
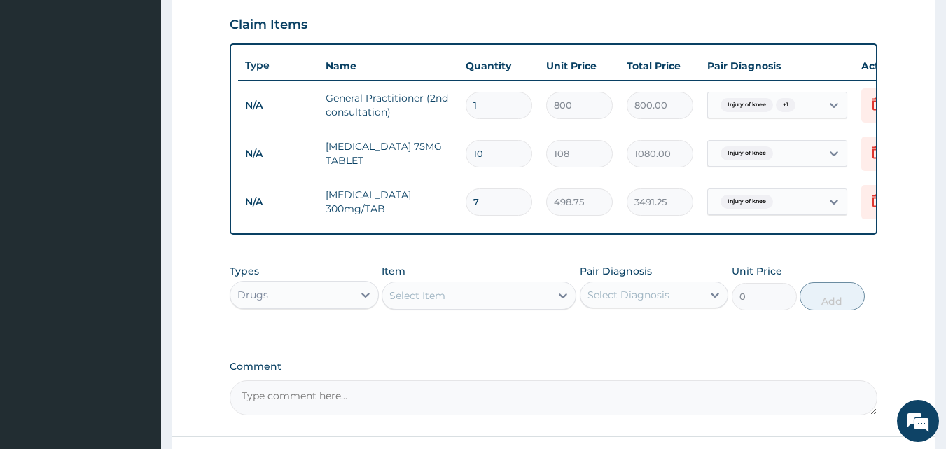
type input "7"
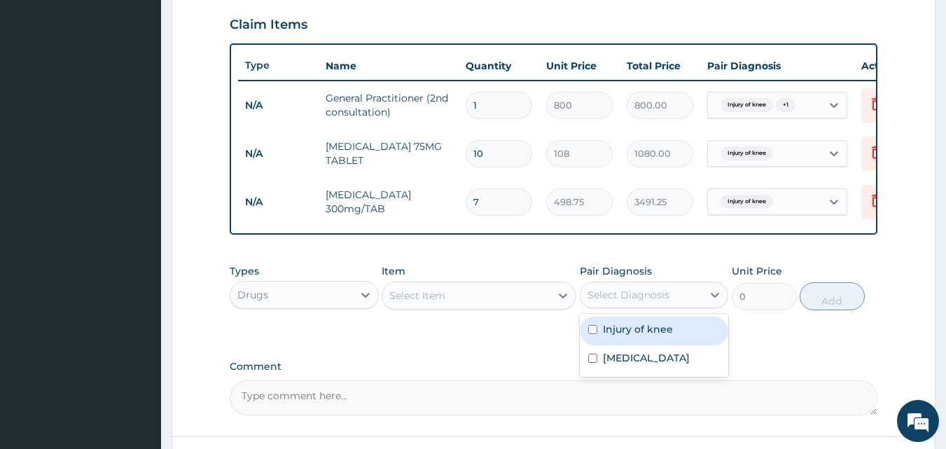
click at [611, 294] on div "Select Diagnosis" at bounding box center [641, 294] width 122 height 22
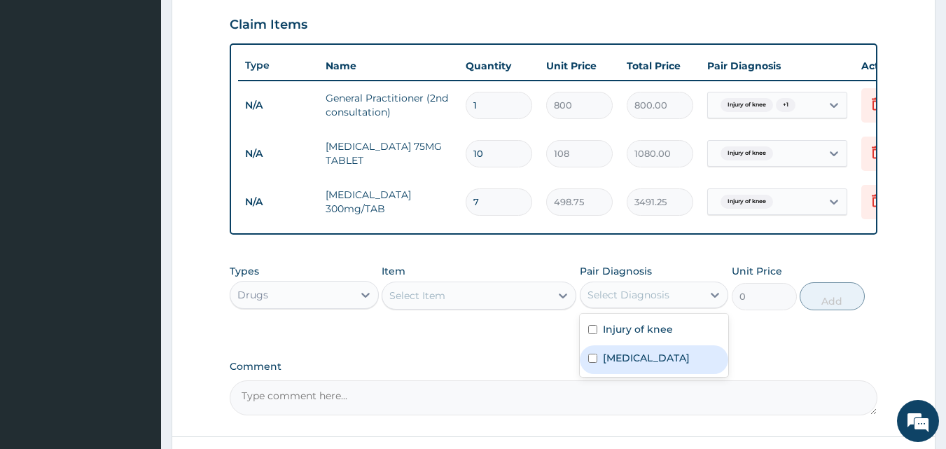
click at [592, 363] on input "checkbox" at bounding box center [592, 357] width 9 height 9
checkbox input "true"
click at [426, 302] on div "Select Item" at bounding box center [417, 295] width 56 height 14
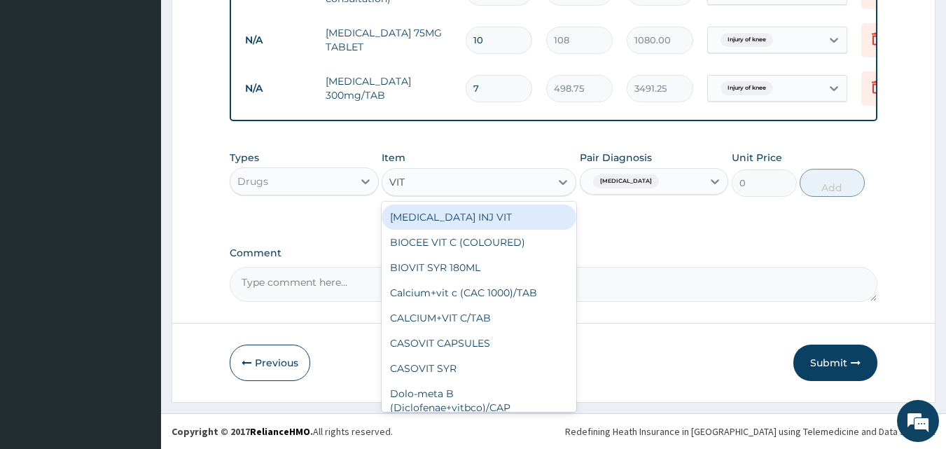
scroll to position [601, 0]
type input "VIT C"
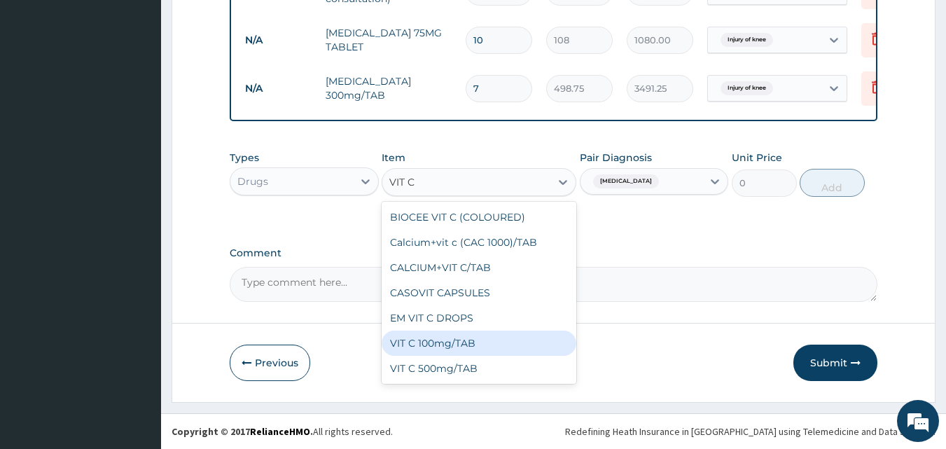
click at [508, 340] on div "VIT C 100mg/TAB" at bounding box center [478, 342] width 195 height 25
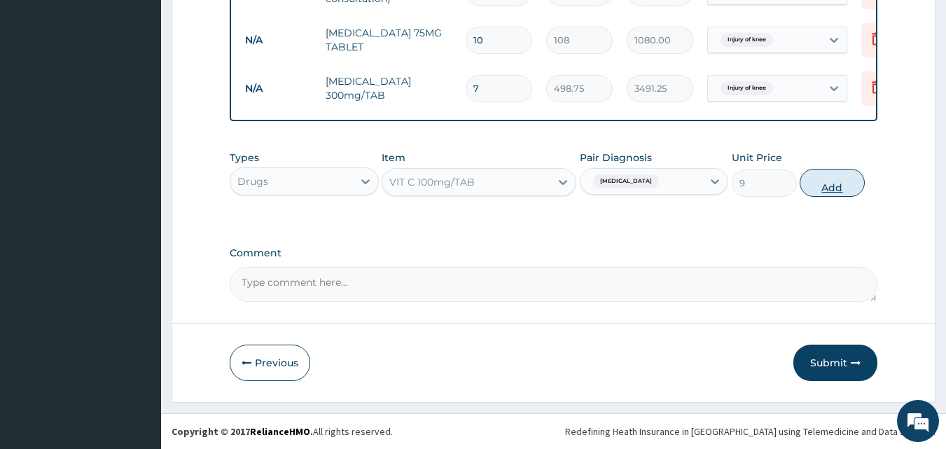
click at [829, 187] on button "Add" at bounding box center [831, 183] width 65 height 28
type input "0"
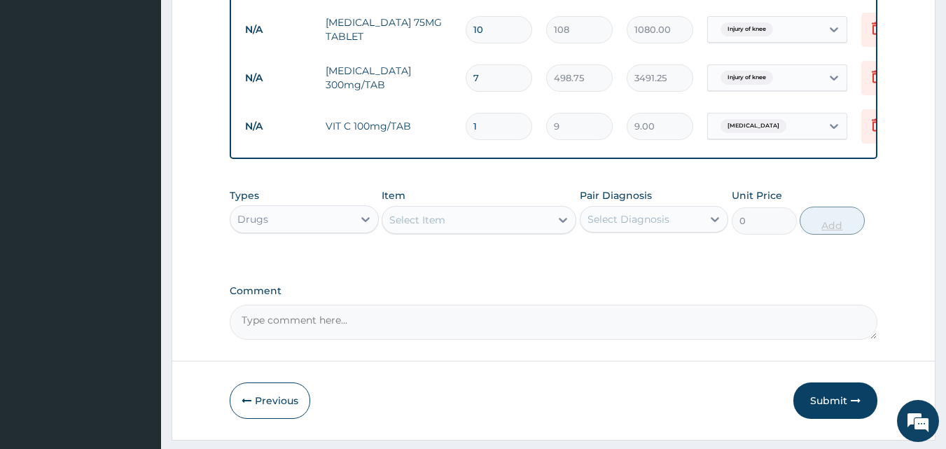
type input "0.00"
type input "3"
type input "27.00"
type input "30"
type input "270.00"
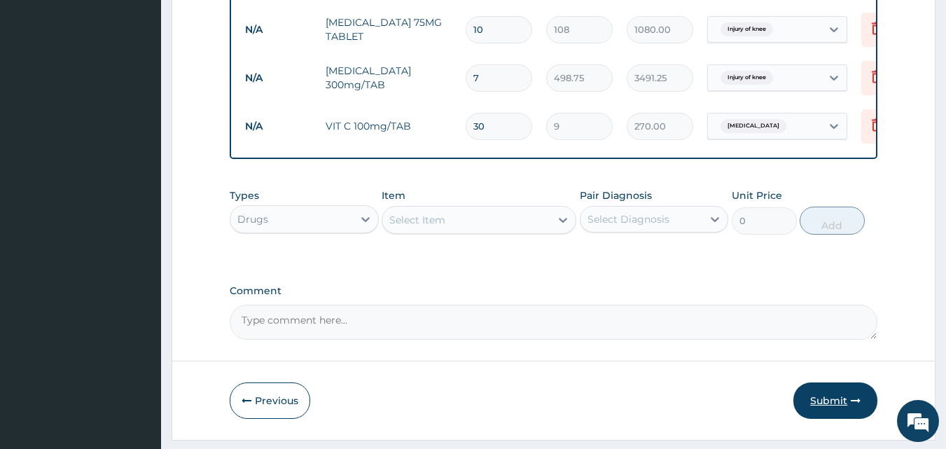
type input "30"
click at [824, 412] on button "Submit" at bounding box center [835, 400] width 84 height 36
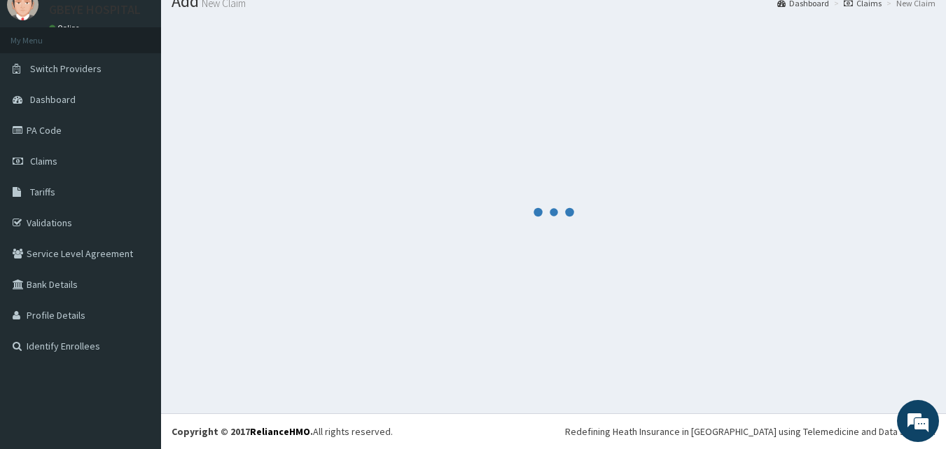
scroll to position [53, 0]
click at [678, 323] on div at bounding box center [553, 211] width 764 height 381
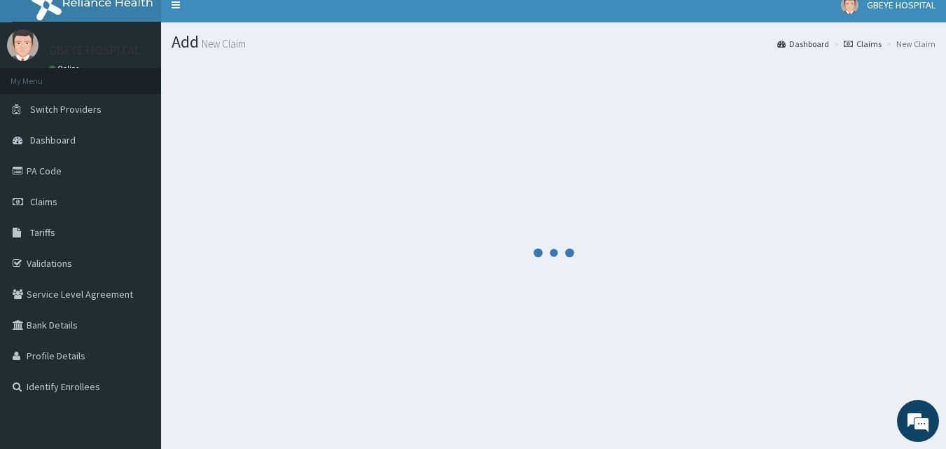
scroll to position [8, 0]
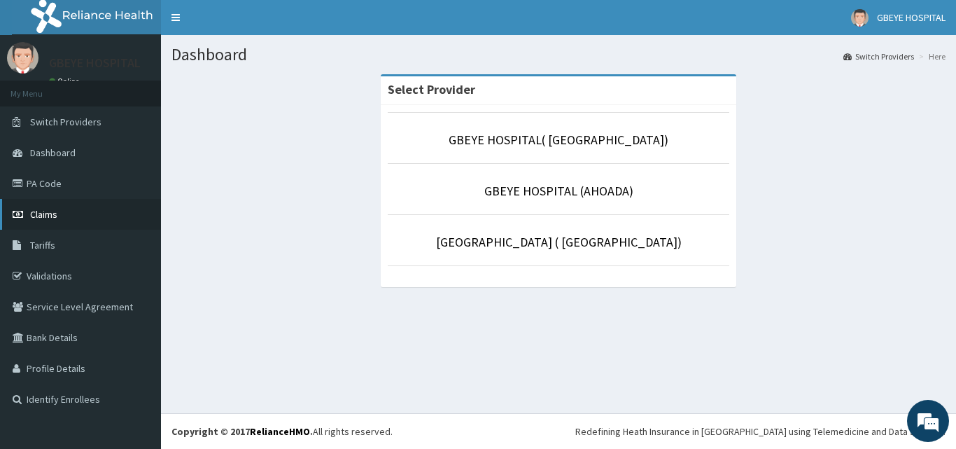
click at [85, 216] on link "Claims" at bounding box center [80, 214] width 161 height 31
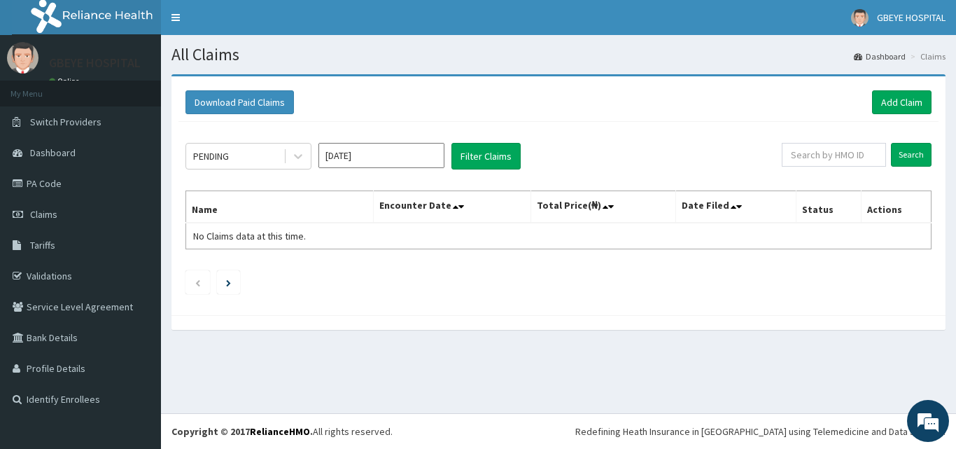
drag, startPoint x: 947, startPoint y: 172, endPoint x: 954, endPoint y: 218, distance: 46.0
click at [954, 218] on div "Download Paid Claims Add Claim × Note you can only download claims within a max…" at bounding box center [558, 208] width 795 height 269
click at [766, 344] on section "Download Paid Claims Add Claim × Note you can only download claims within a max…" at bounding box center [558, 209] width 795 height 290
click at [818, 157] on input "text" at bounding box center [834, 155] width 104 height 24
drag, startPoint x: 816, startPoint y: 155, endPoint x: 846, endPoint y: 151, distance: 30.3
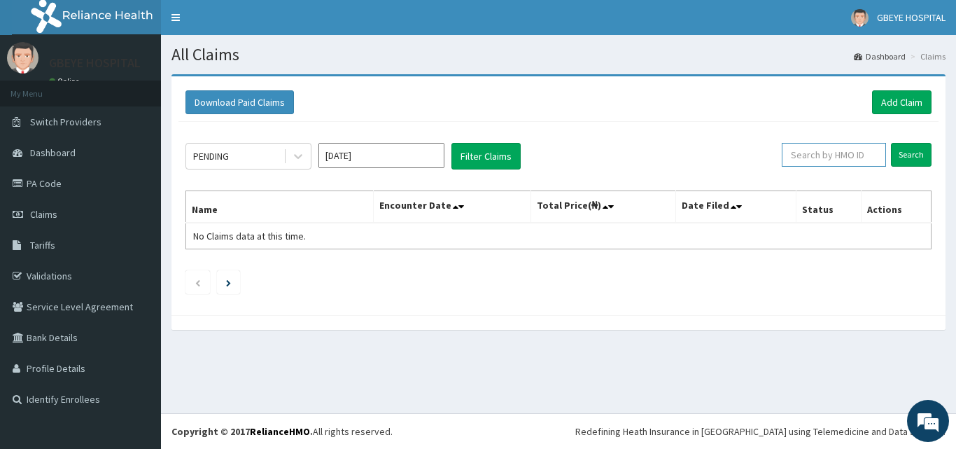
click at [846, 151] on input "text" at bounding box center [834, 155] width 104 height 24
